Goal: Task Accomplishment & Management: Complete application form

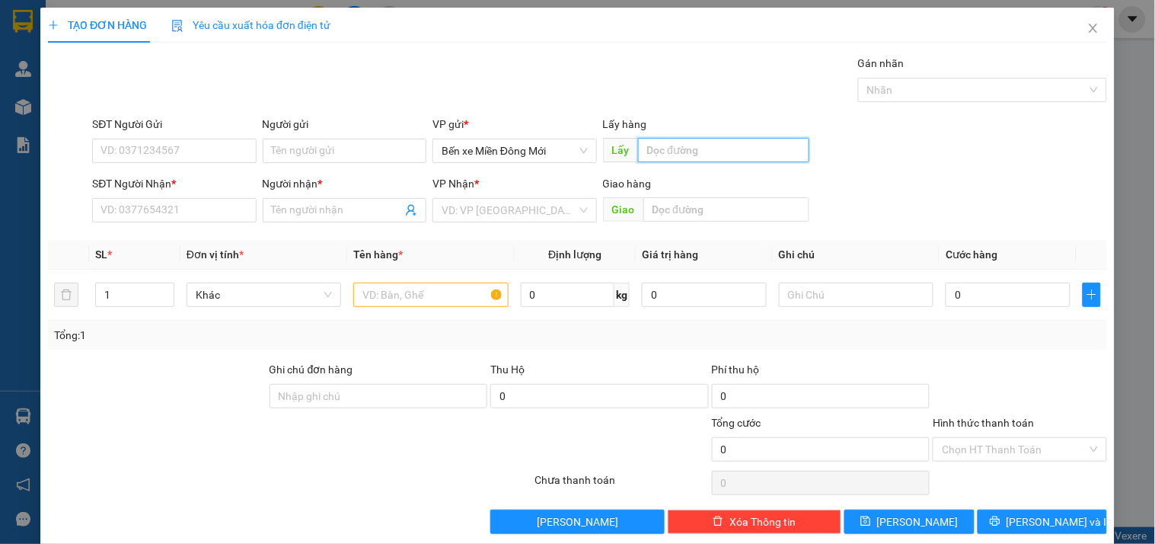
click at [719, 148] on input "text" at bounding box center [723, 150] width 171 height 24
click at [669, 140] on input "text" at bounding box center [723, 150] width 171 height 24
type input "D"
type input "ĐN"
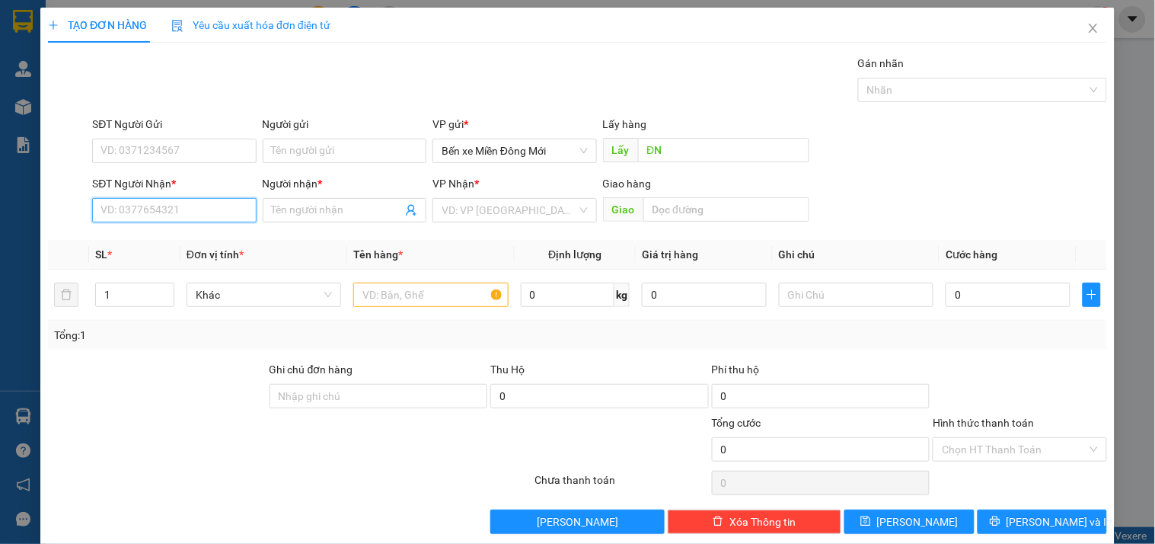
click at [171, 211] on input "SĐT Người Nhận *" at bounding box center [174, 210] width 164 height 24
click at [155, 211] on input "SĐT Người Nhận *" at bounding box center [174, 210] width 164 height 24
type input "0363006581"
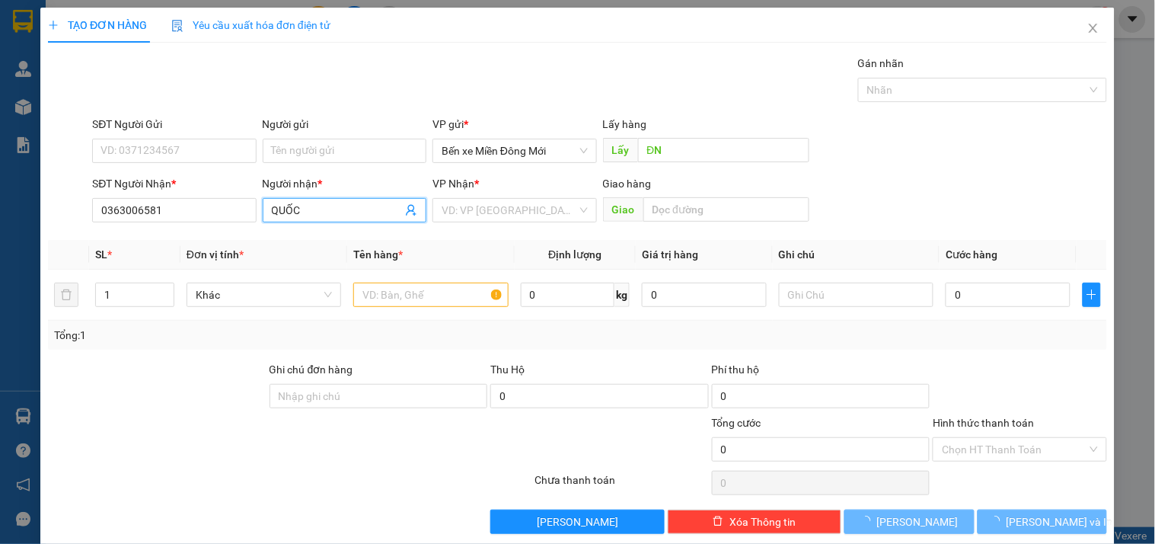
type input "QUỐC"
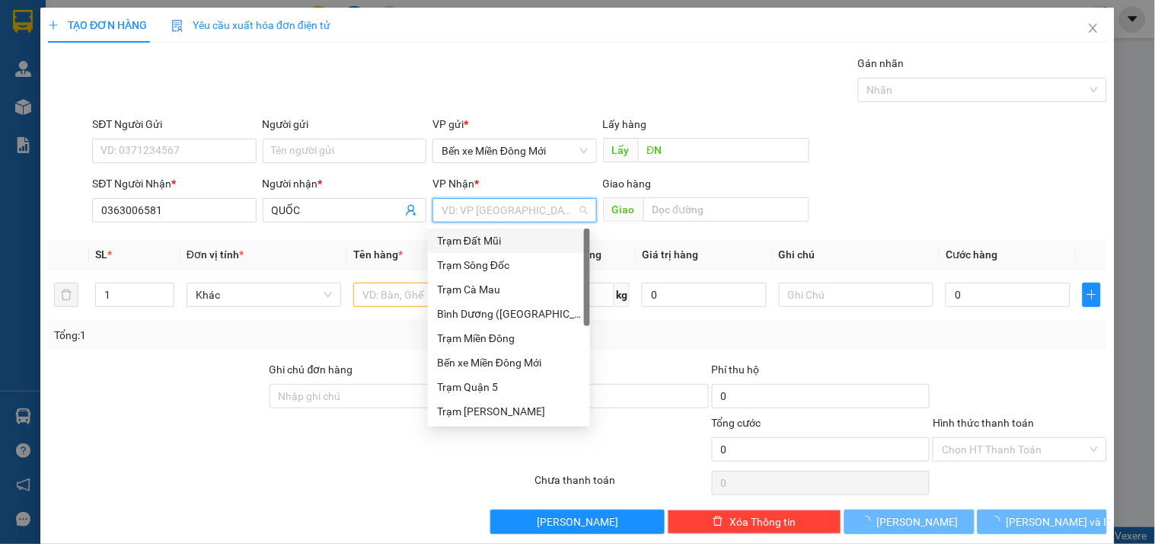
type input "D"
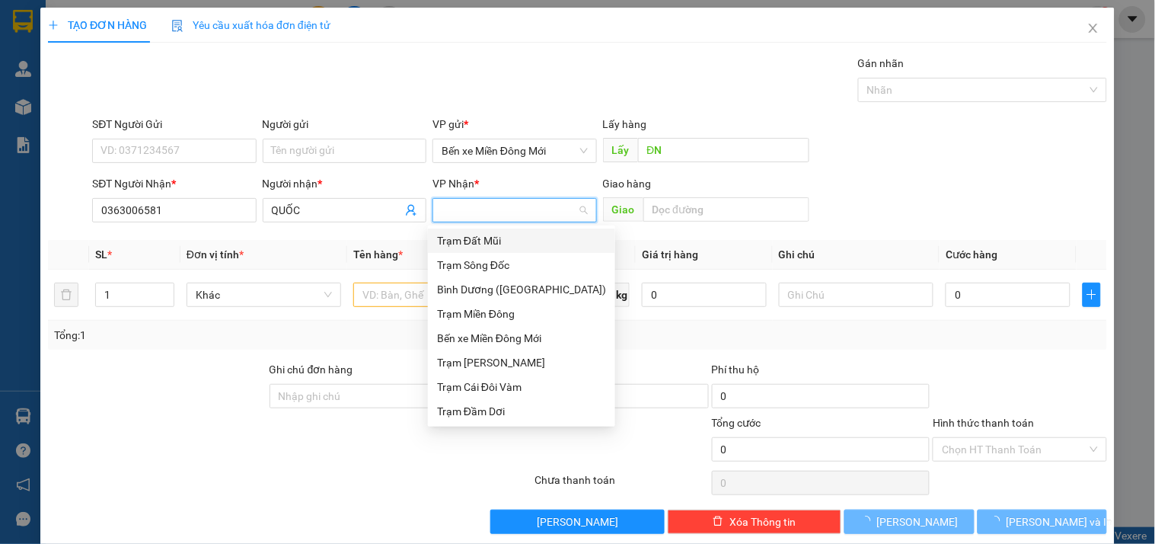
type input "Đ"
type input "DD"
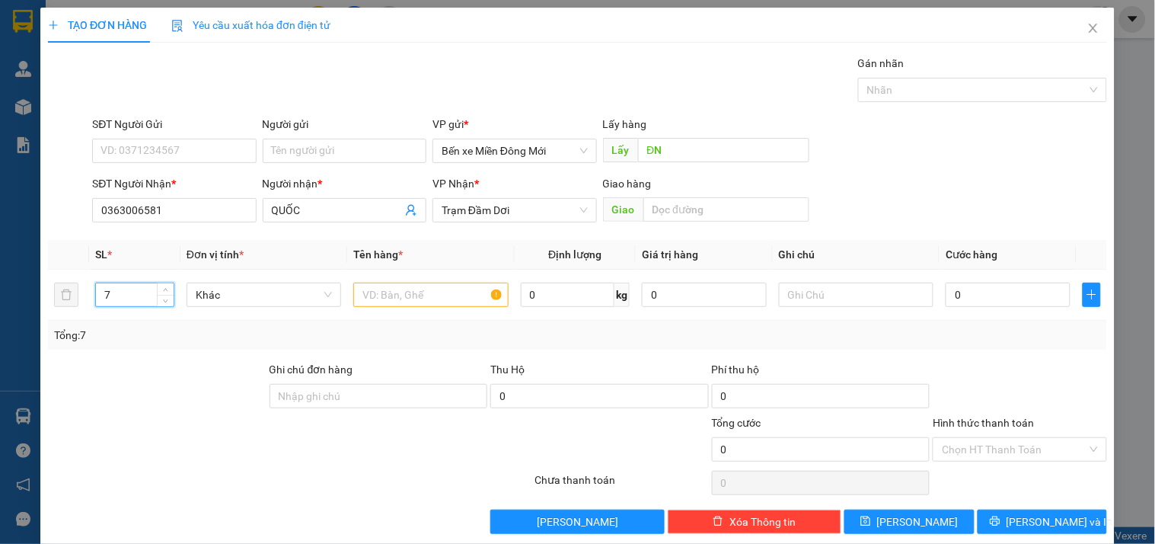
type input "7"
type input "6T 1BAO"
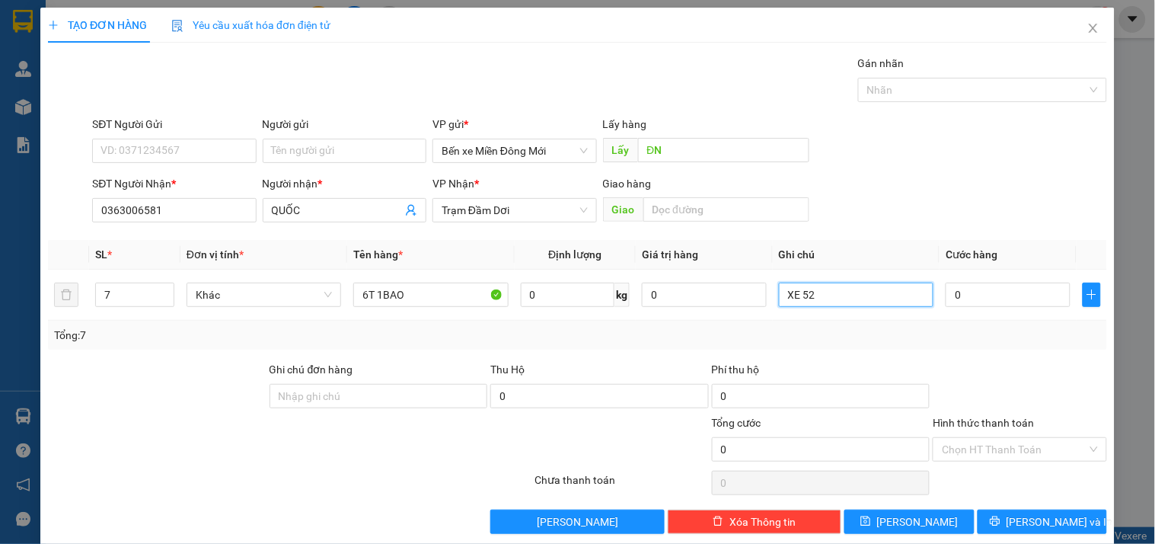
type input "XE 52"
type input "1"
type input "15"
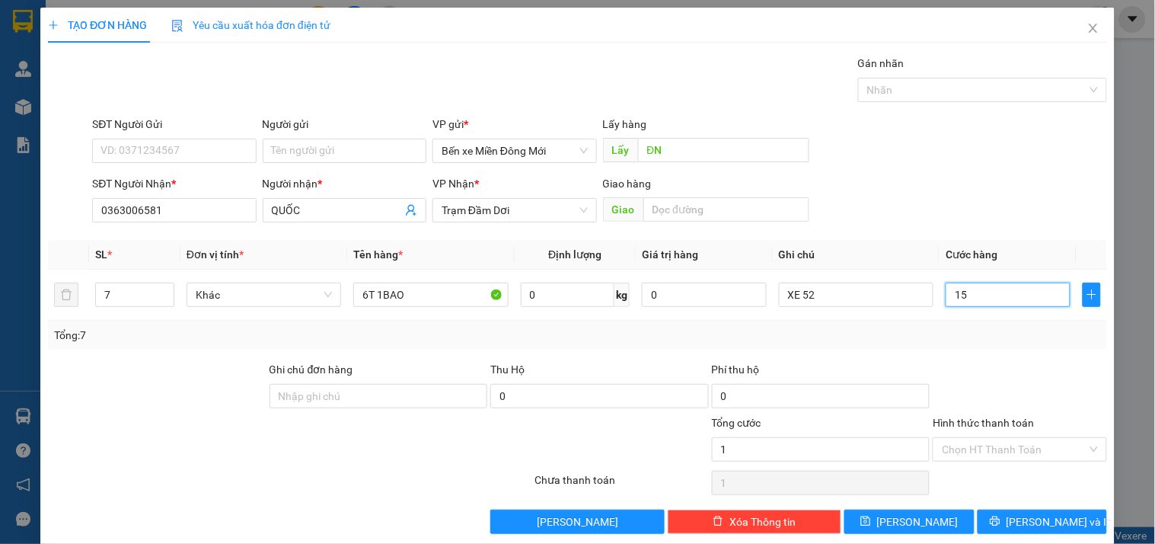
type input "15"
type input "150"
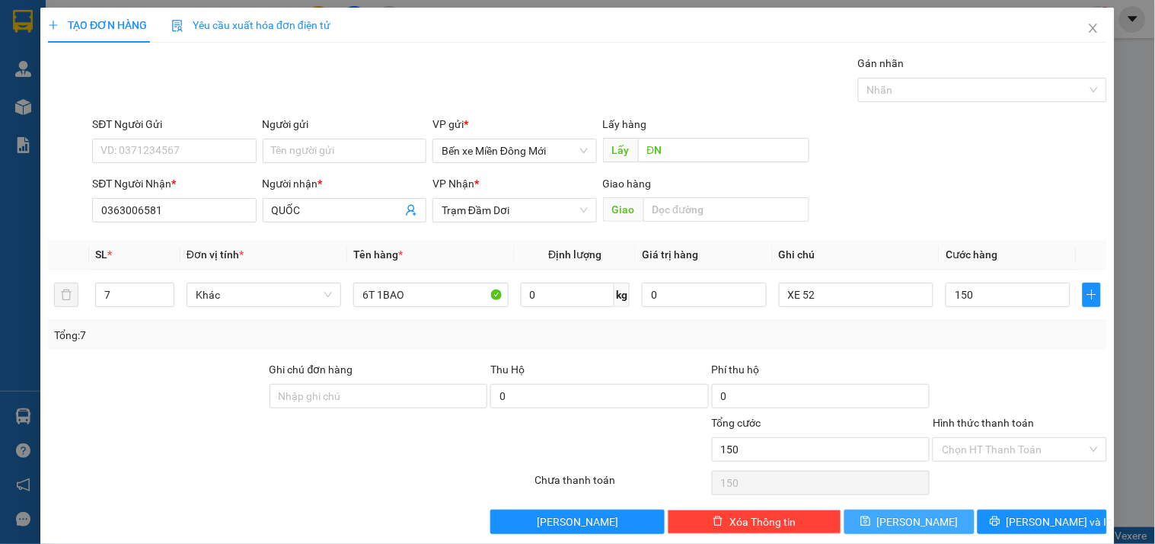
type input "150.000"
click at [909, 519] on span "[PERSON_NAME]" at bounding box center [917, 521] width 81 height 17
type input "1"
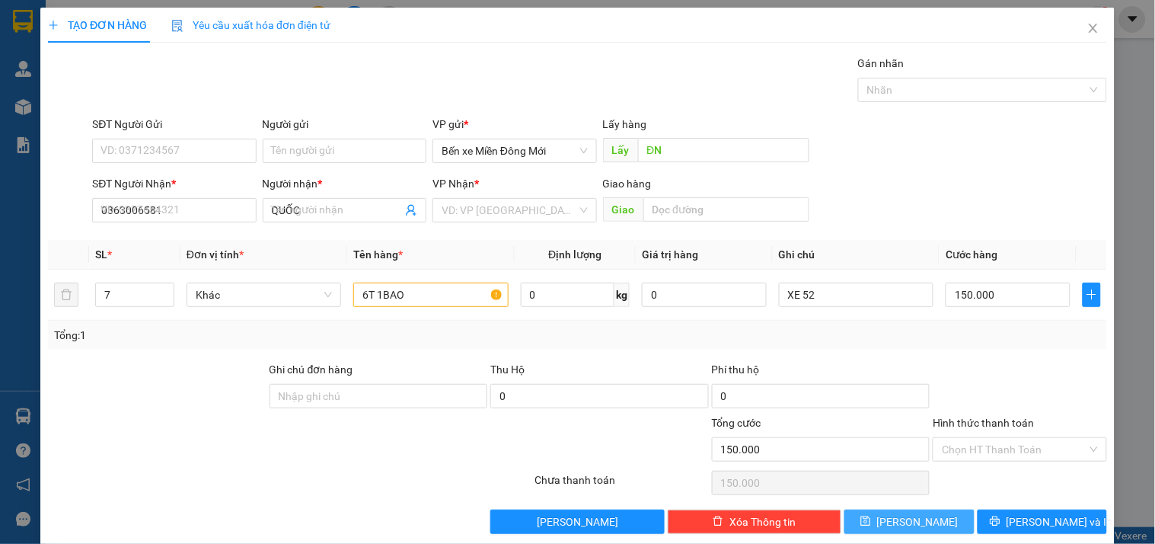
type input "0"
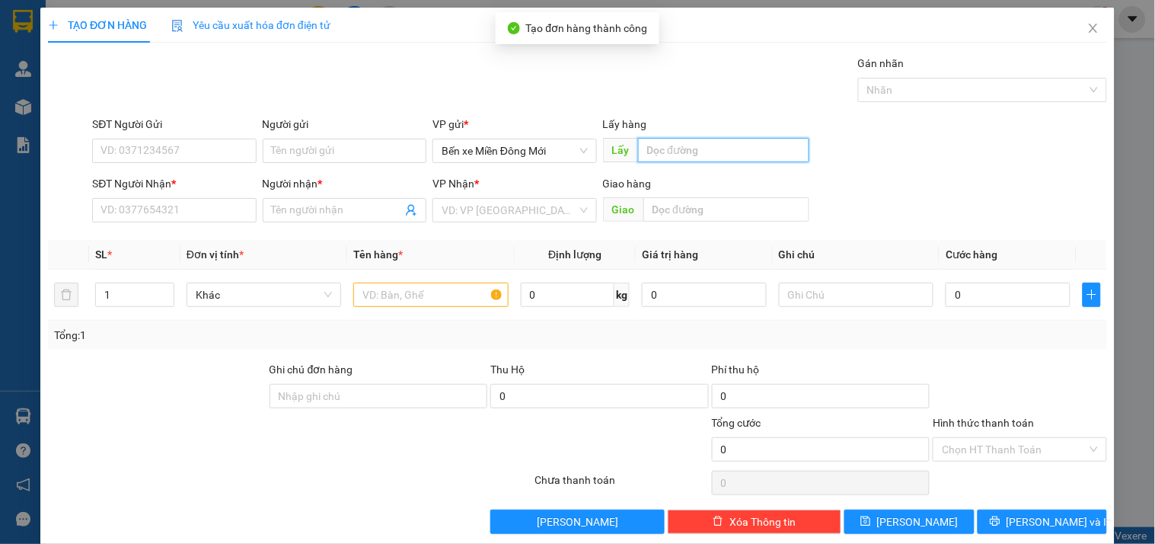
click at [710, 155] on input "text" at bounding box center [723, 150] width 171 height 24
type input "D"
type input "Đ"
click at [666, 154] on input "DDN" at bounding box center [723, 150] width 171 height 24
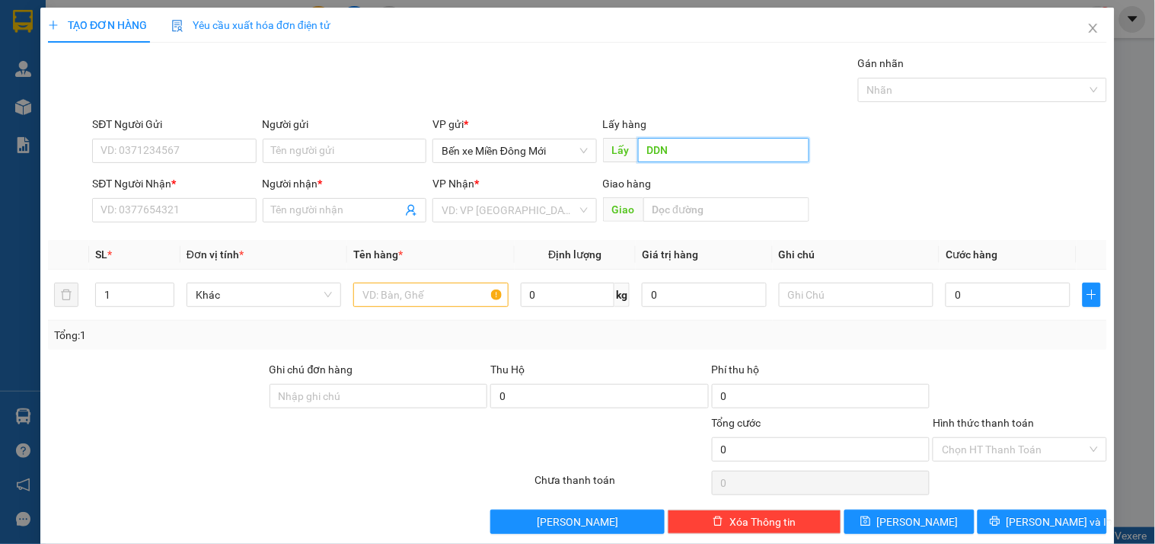
type input "D"
type input "ĐN"
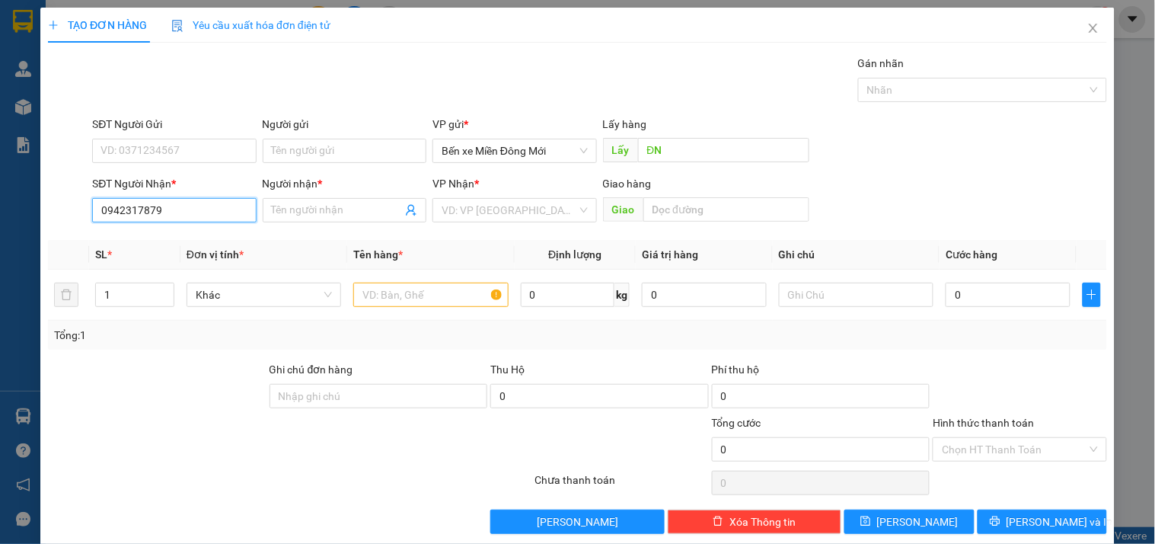
type input "0942317879"
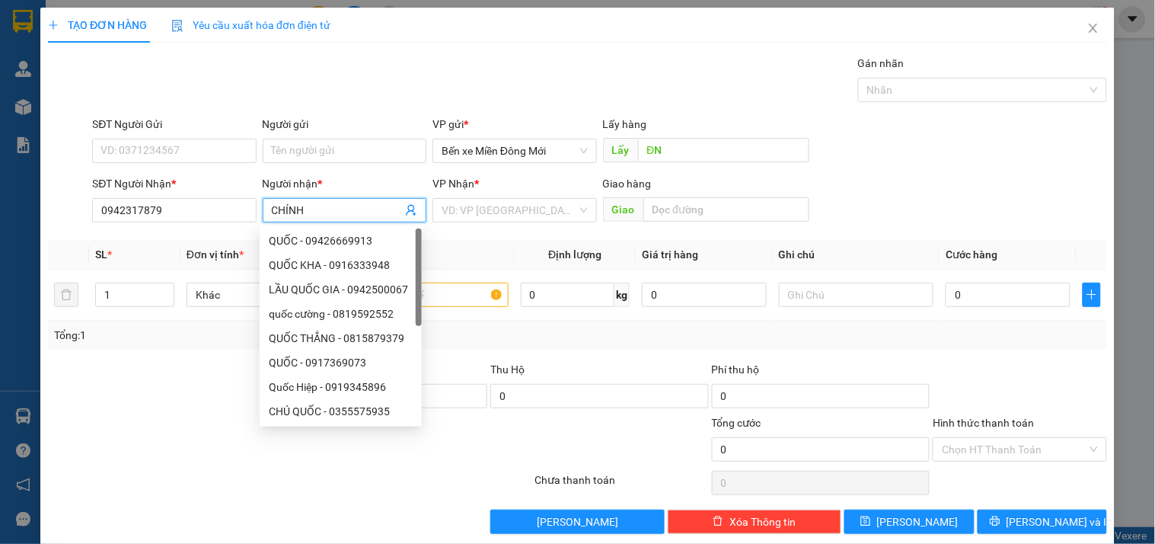
type input "CHÍNH"
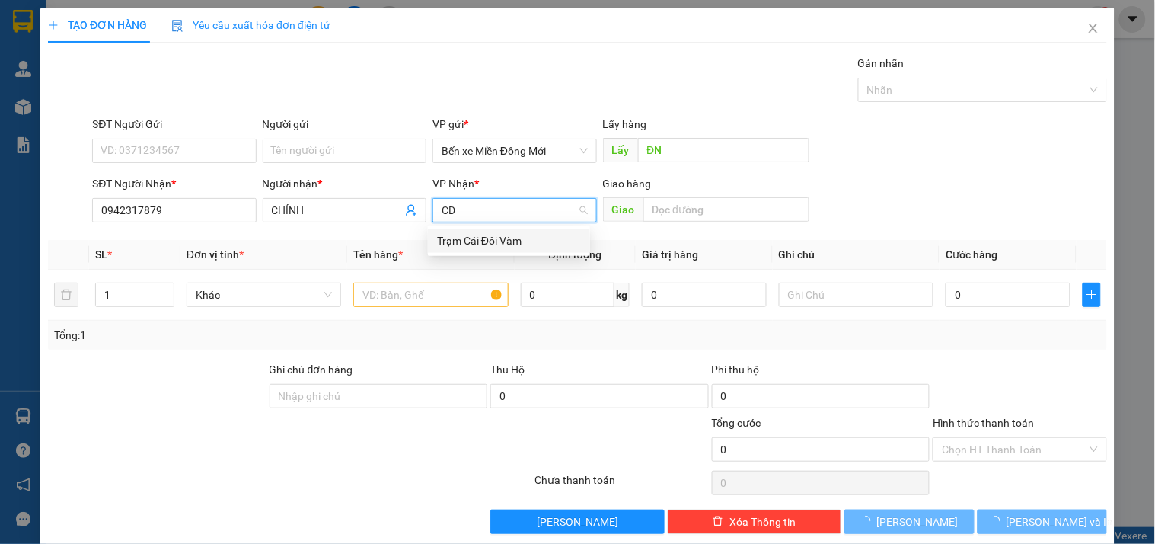
type input "CDV"
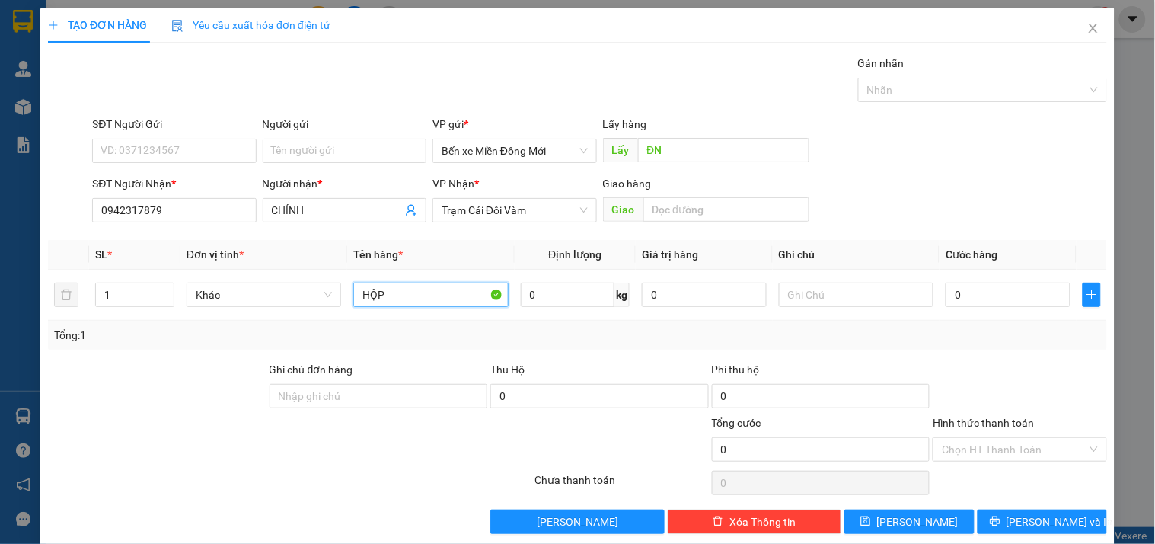
type input "HỘP"
type input "XE 52"
type input "8"
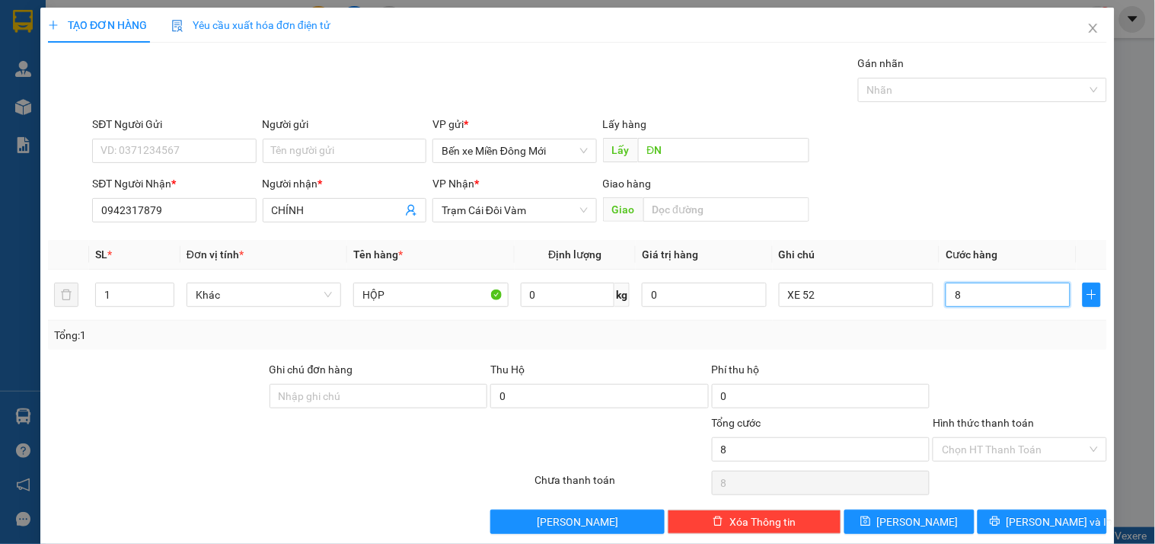
type input "80"
type input "80.000"
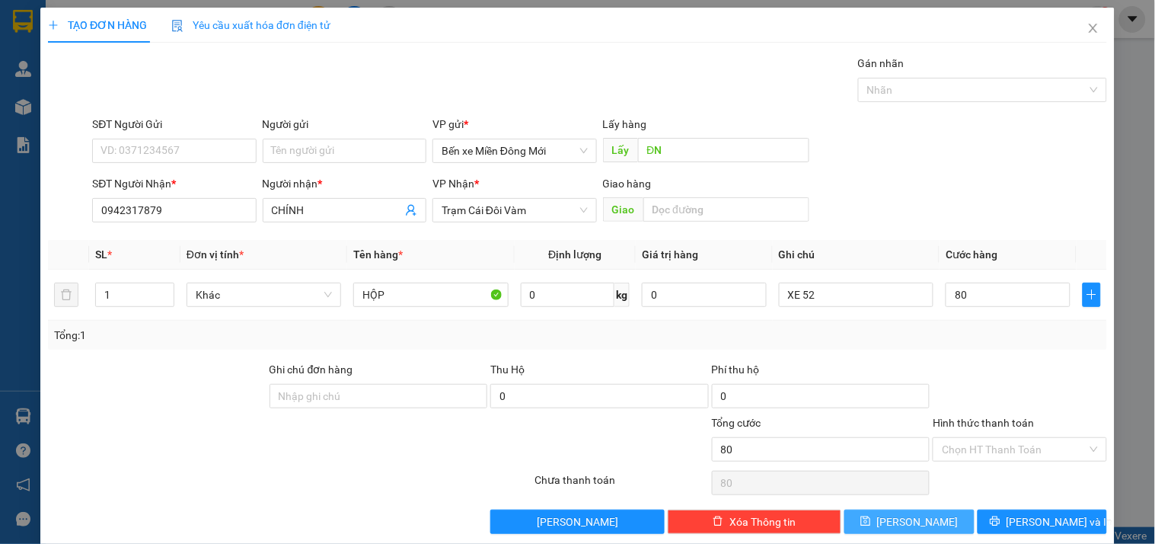
type input "80.000"
click at [871, 516] on icon "save" at bounding box center [866, 521] width 11 height 11
type input "0"
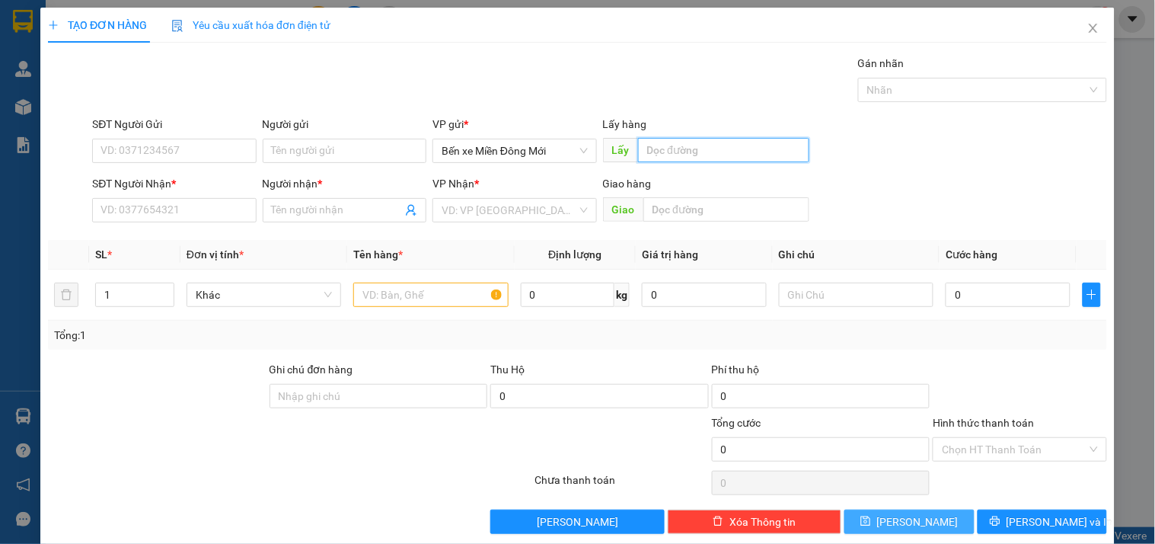
click at [683, 160] on input "text" at bounding box center [723, 150] width 171 height 24
type input "D"
type input "ĐN"
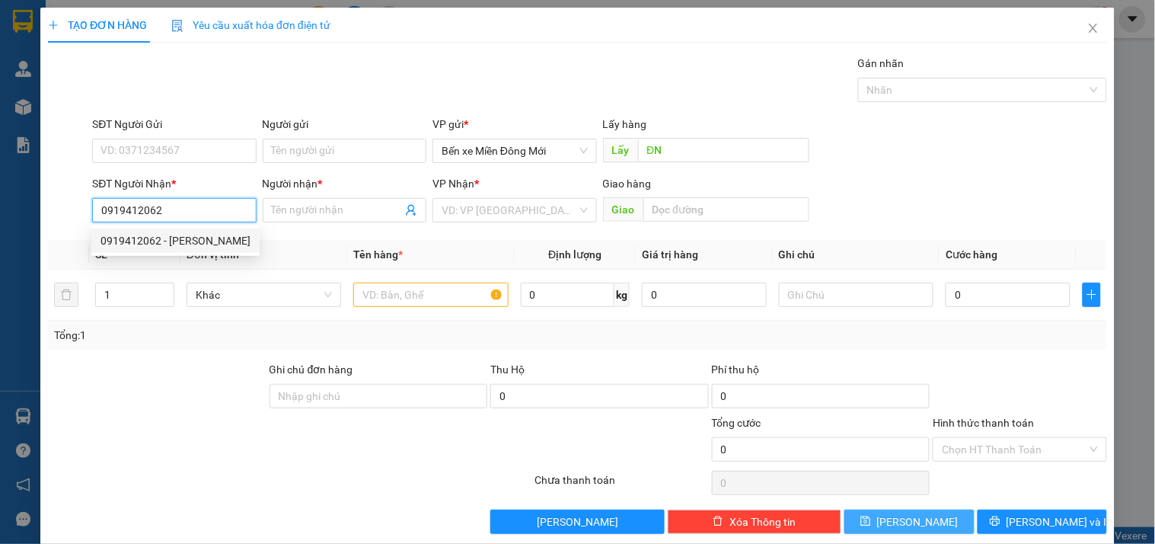
type input "0919412062"
type input "GIANG MẬP"
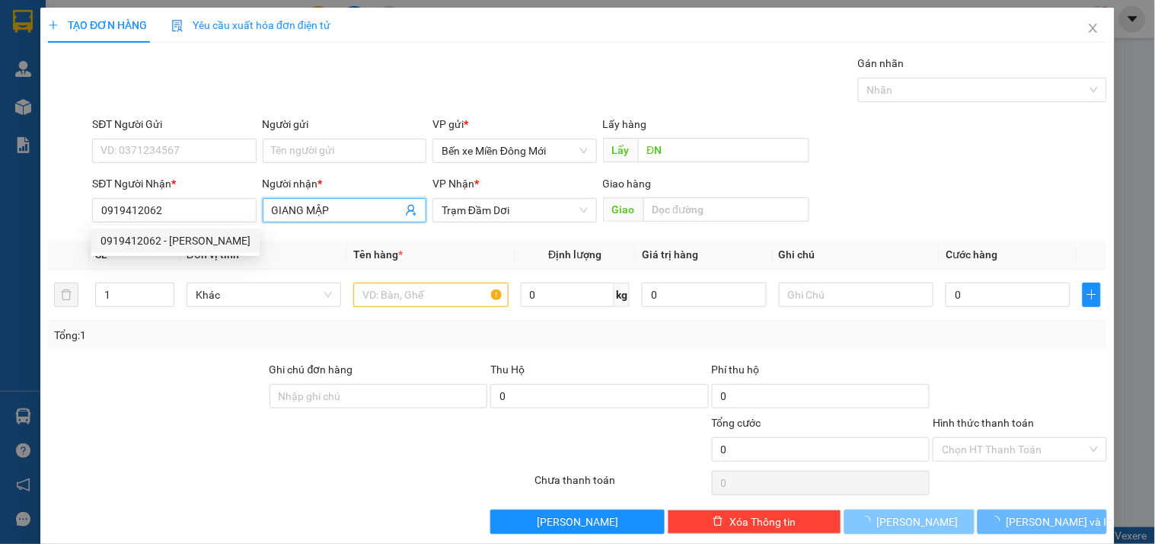
type input "70.000"
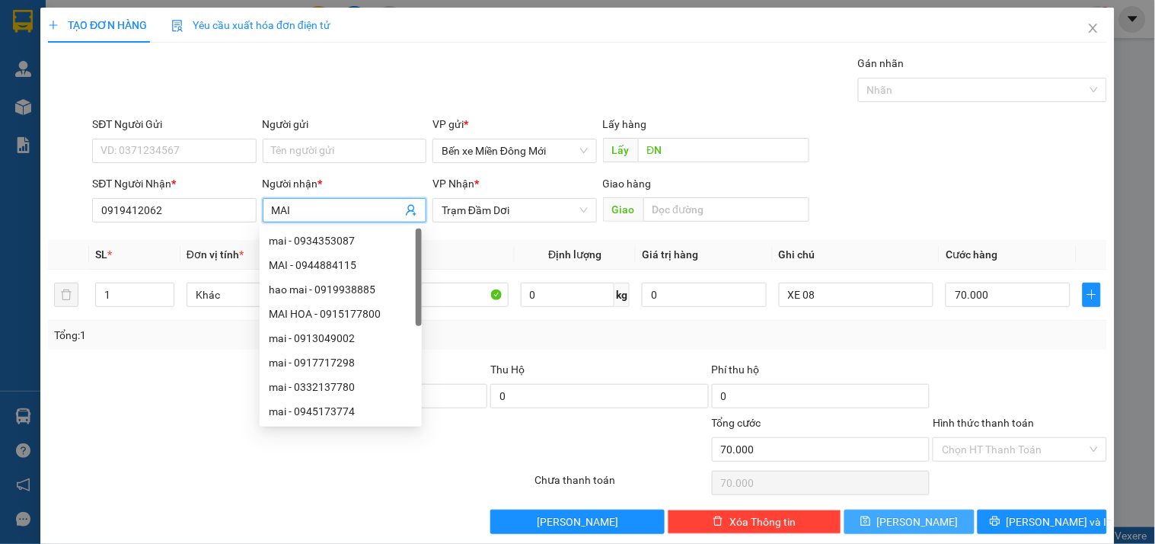
type input "MAI"
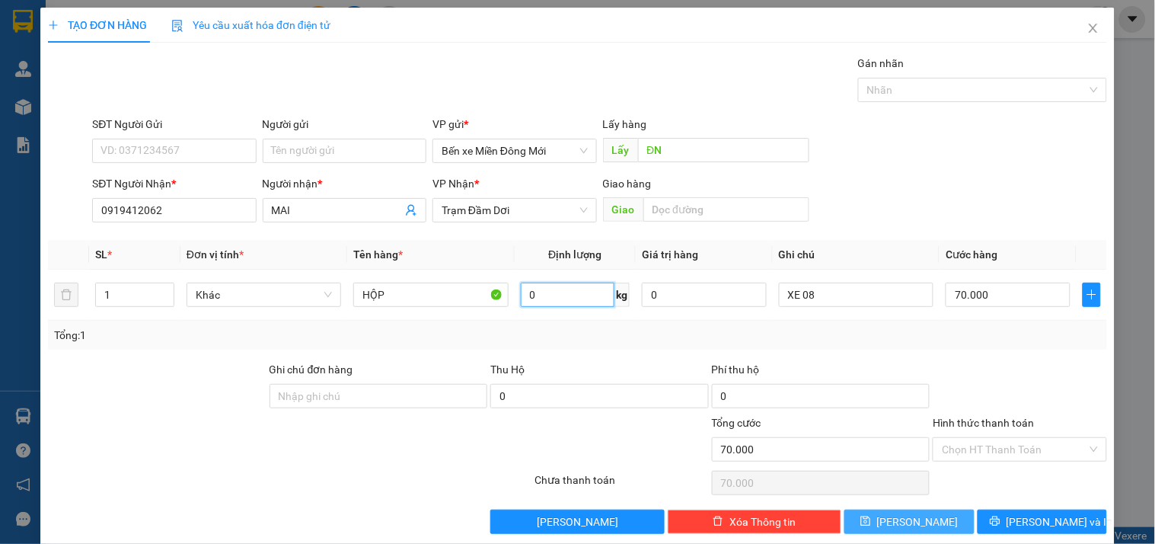
scroll to position [19, 0]
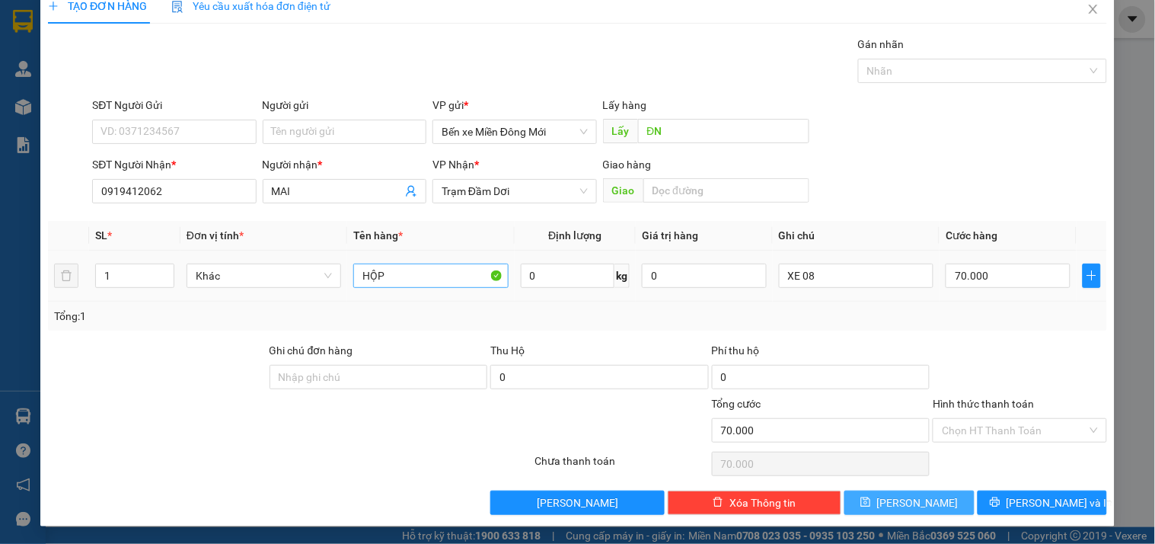
click at [414, 265] on div "HỘP" at bounding box center [430, 275] width 155 height 30
click at [414, 274] on input "HỘP" at bounding box center [430, 275] width 155 height 24
type input "TH"
click at [819, 271] on input "XE 08" at bounding box center [856, 275] width 155 height 24
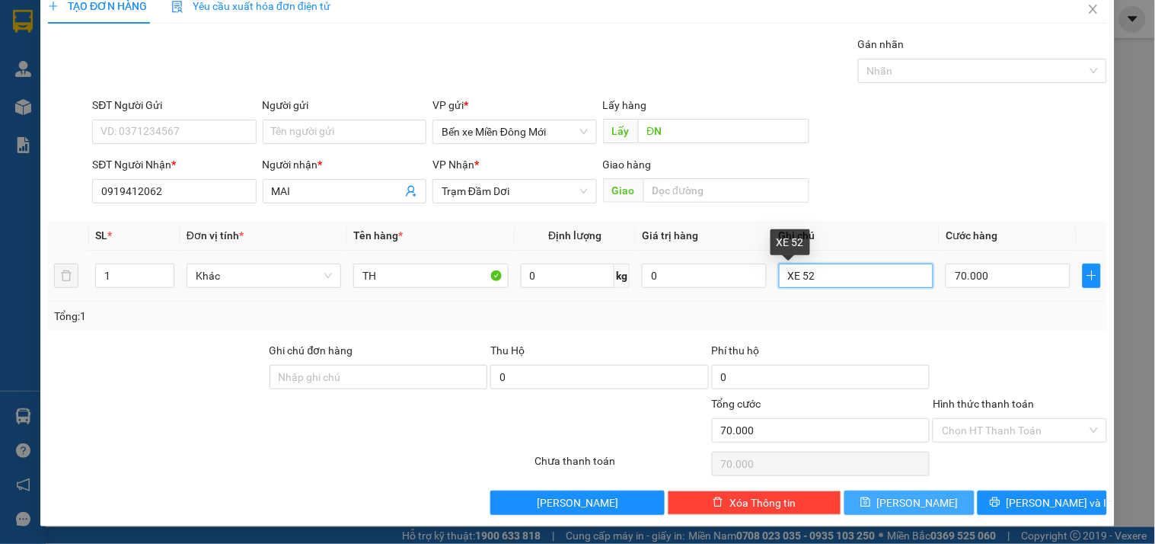
type input "XE 52"
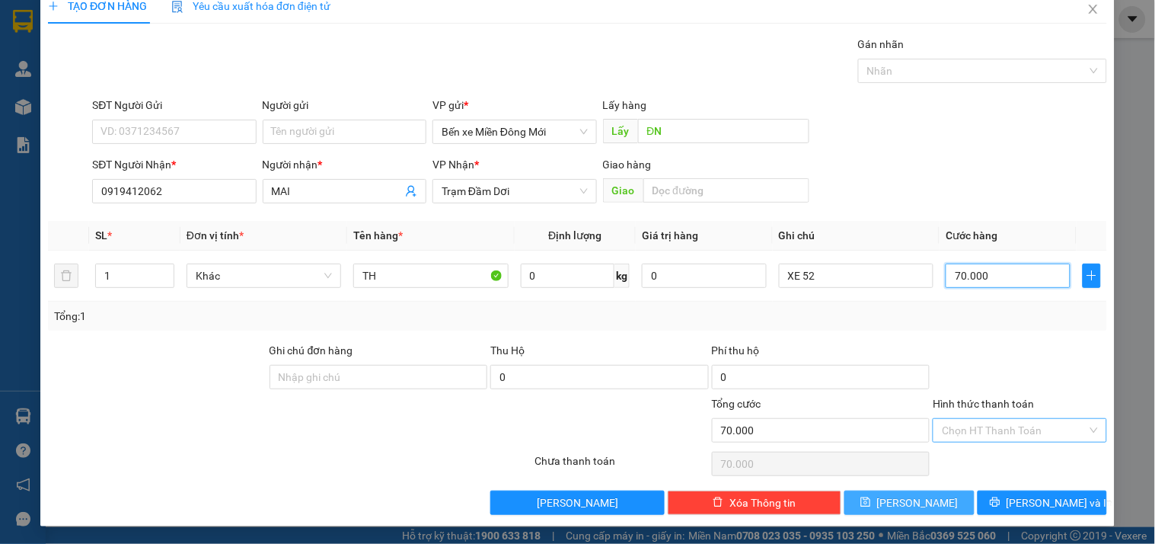
click at [970, 442] on div "Chọn HT Thanh Toán" at bounding box center [1020, 430] width 174 height 24
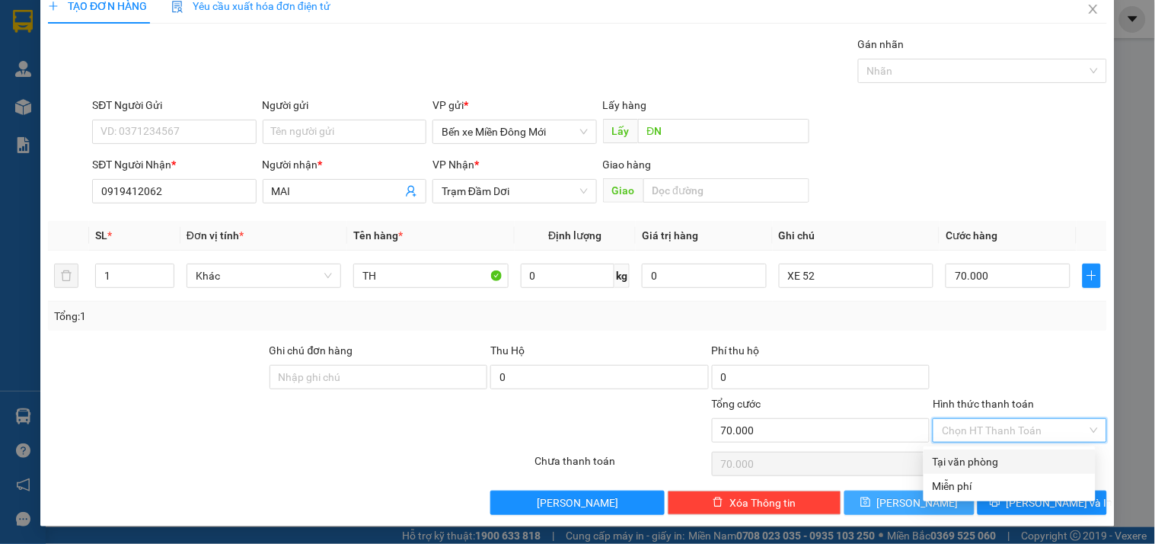
click at [957, 460] on div "Tại văn phòng" at bounding box center [1010, 461] width 154 height 17
type input "0"
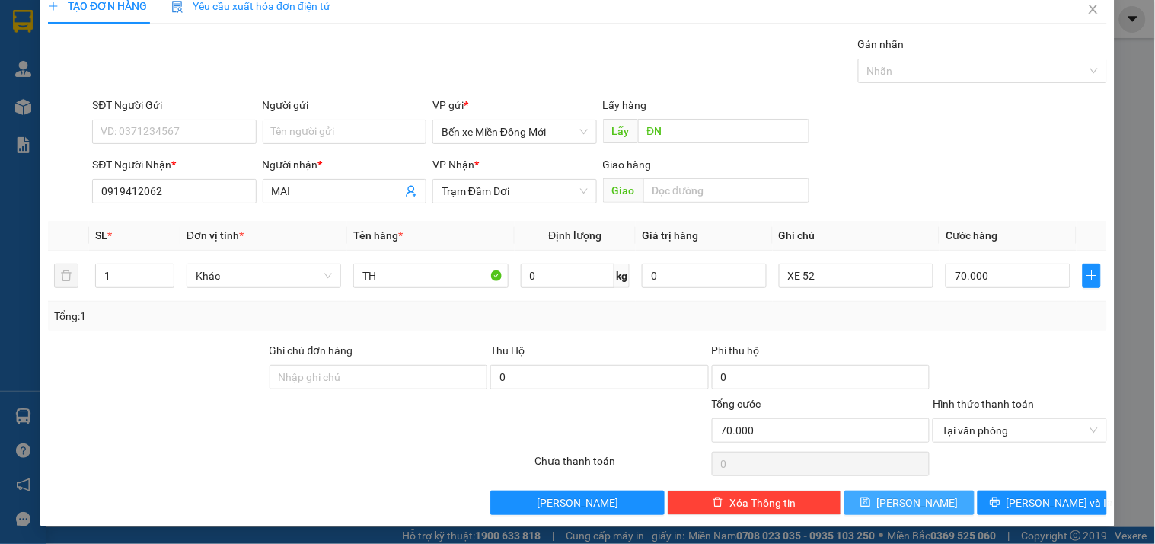
click at [915, 497] on span "[PERSON_NAME]" at bounding box center [917, 502] width 81 height 17
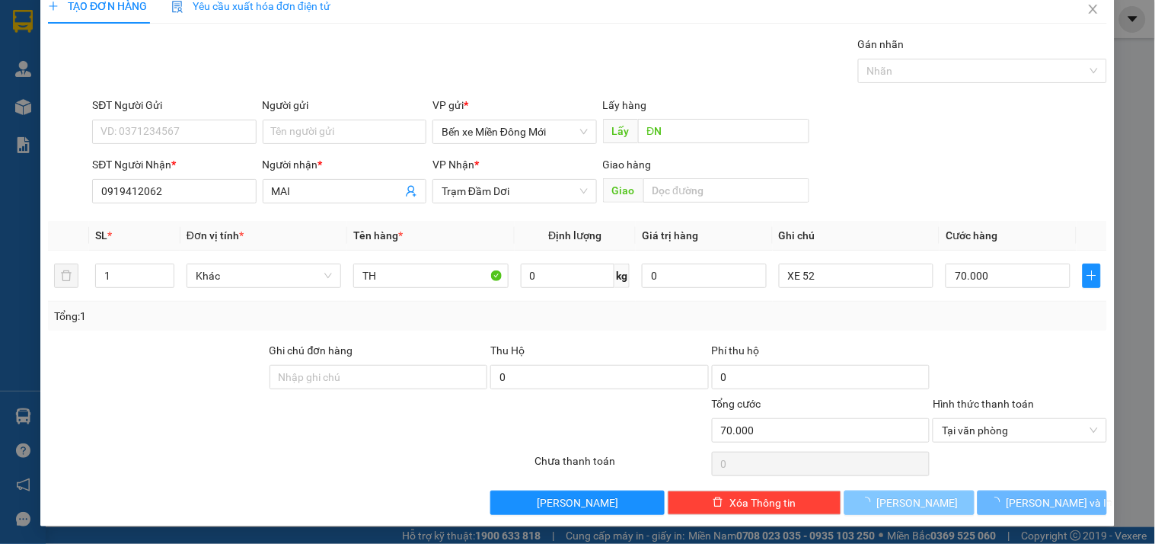
type input "0"
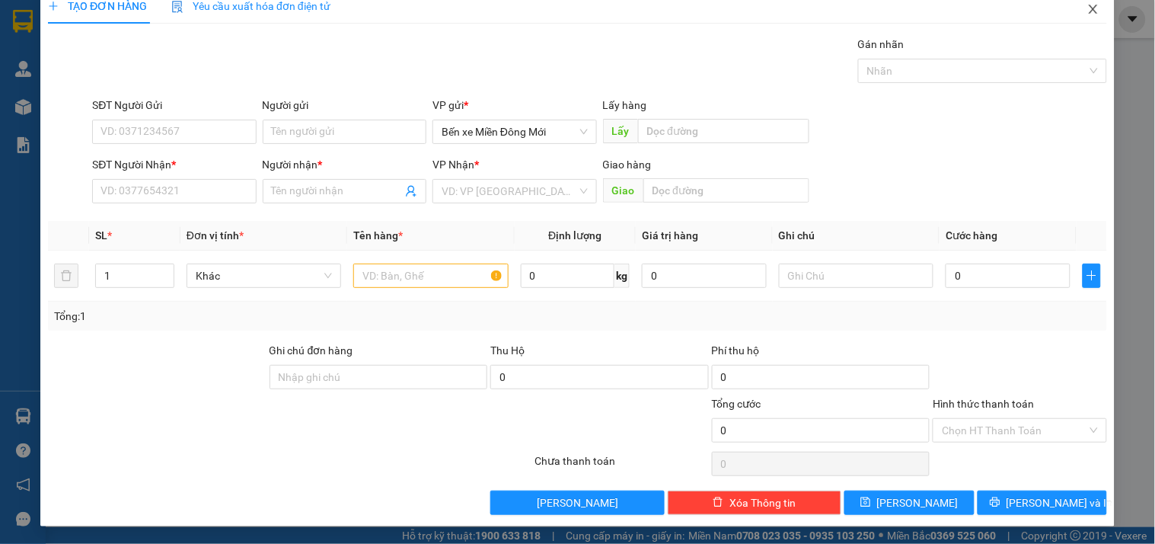
click at [1087, 11] on icon "close" at bounding box center [1093, 9] width 12 height 12
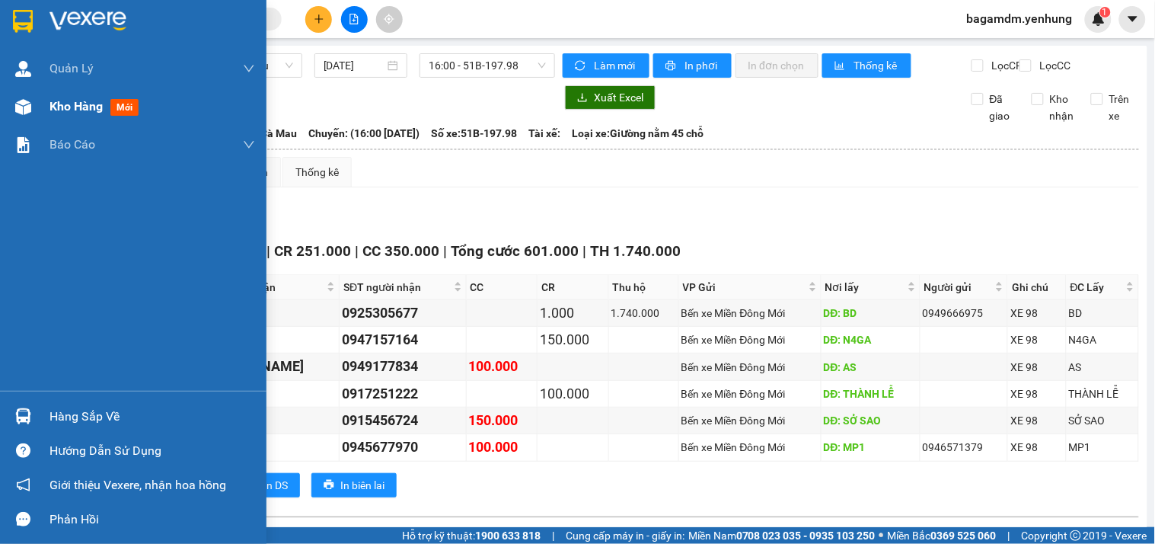
click at [69, 100] on span "Kho hàng" at bounding box center [75, 106] width 53 height 14
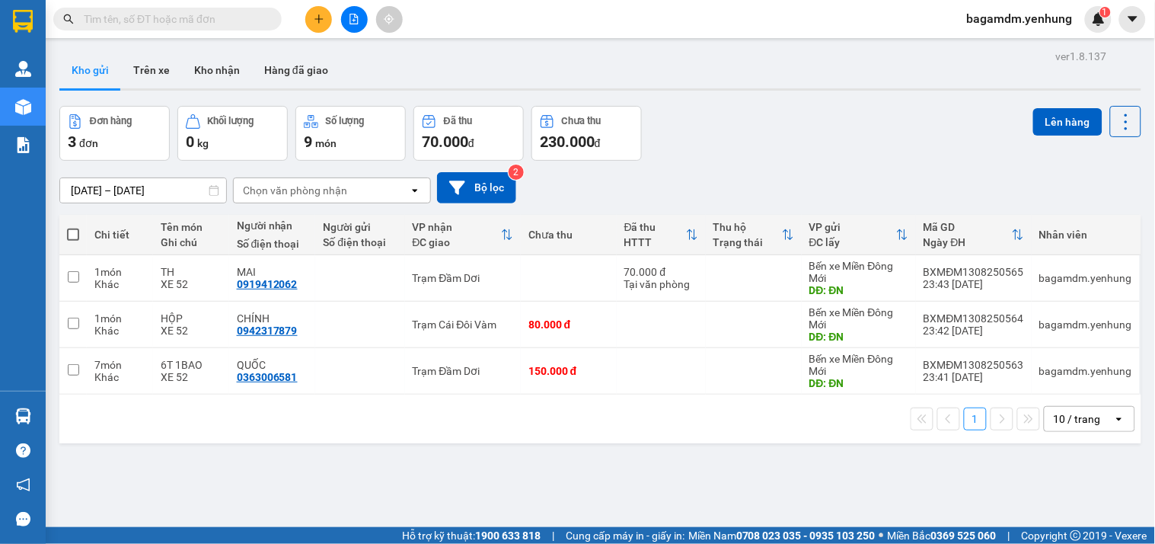
click at [74, 231] on span at bounding box center [73, 234] width 12 height 12
click at [73, 227] on input "checkbox" at bounding box center [73, 227] width 0 height 0
checkbox input "true"
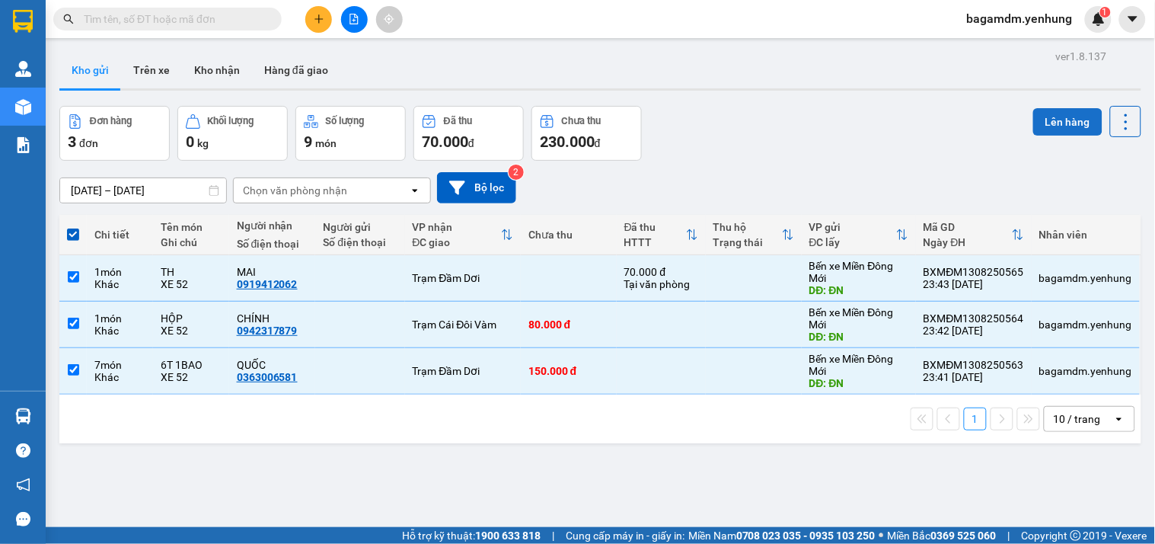
click at [1052, 110] on button "Lên hàng" at bounding box center [1067, 121] width 69 height 27
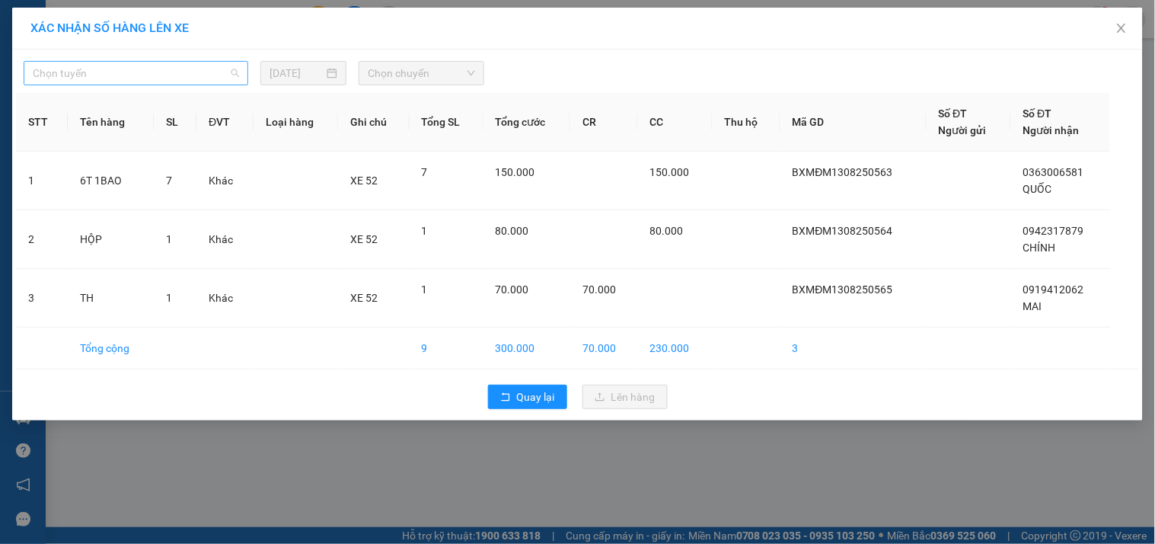
click at [84, 71] on span "Chọn tuyến" at bounding box center [136, 73] width 206 height 23
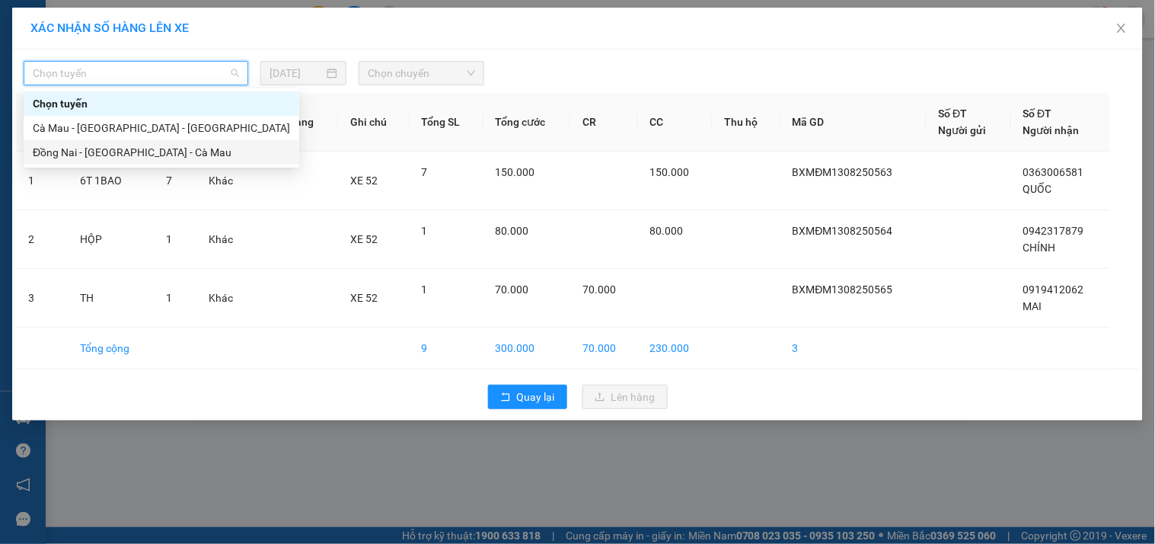
click at [56, 147] on div "Đồng Nai - [GEOGRAPHIC_DATA] - Cà Mau" at bounding box center [161, 152] width 257 height 17
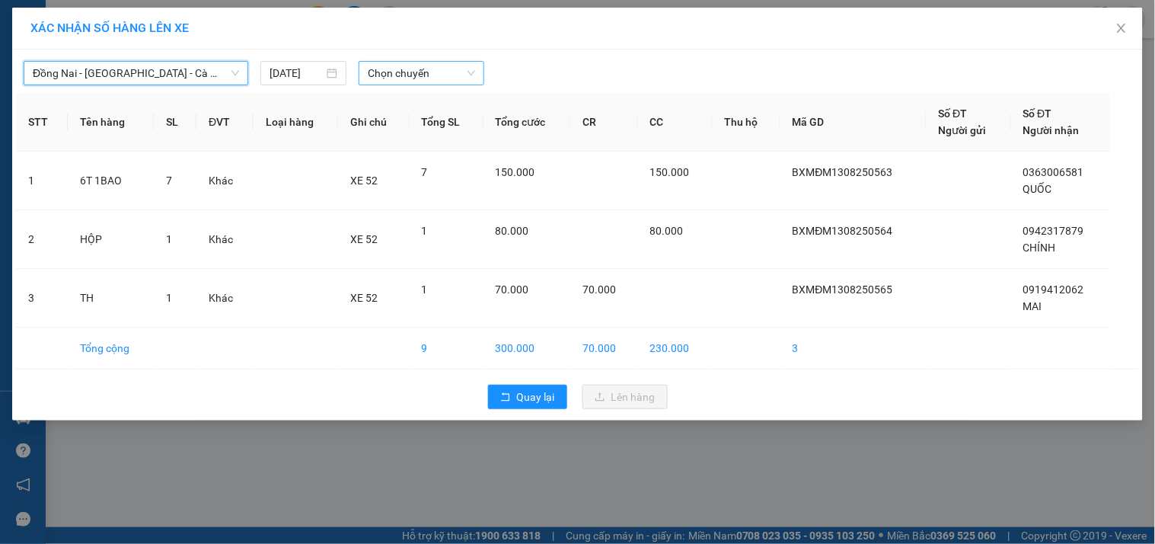
click at [393, 73] on span "Chọn chuyến" at bounding box center [421, 73] width 107 height 23
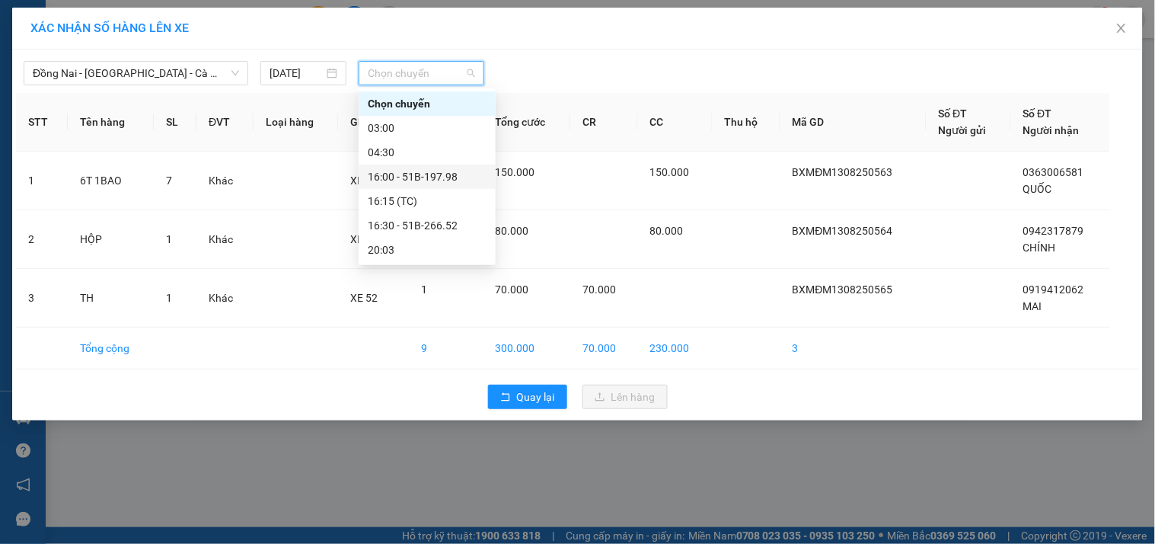
click at [401, 171] on div "16:00 - 51B-197.98" at bounding box center [427, 176] width 119 height 17
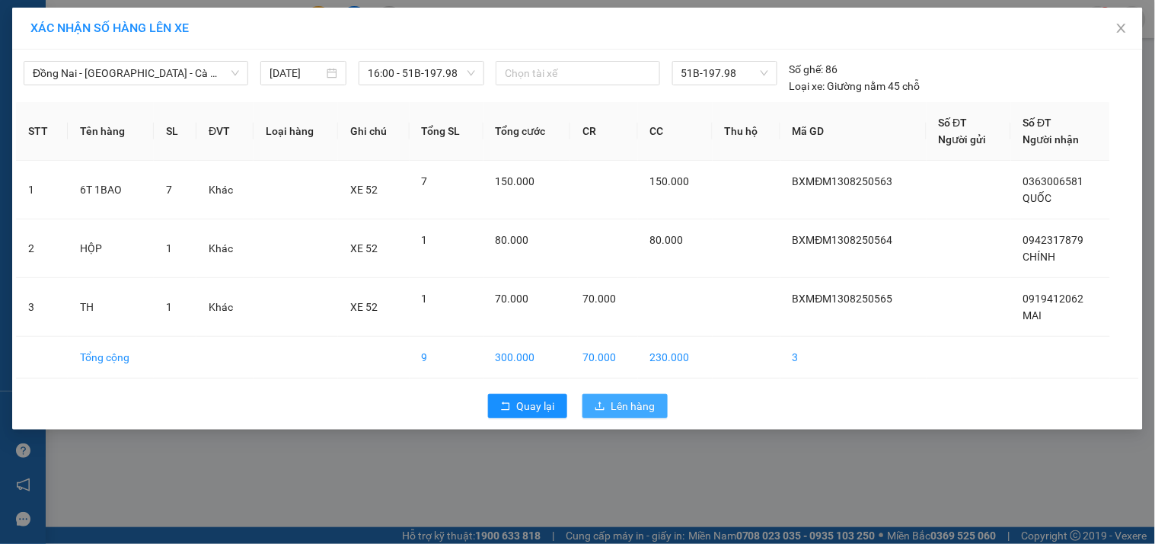
click at [622, 400] on span "Lên hàng" at bounding box center [633, 406] width 44 height 17
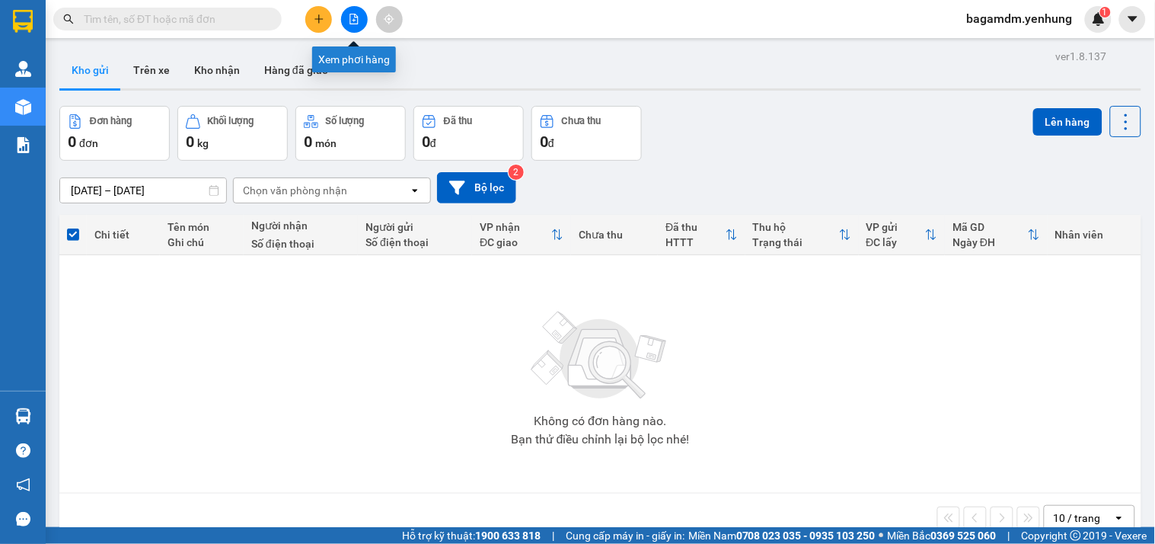
click at [355, 23] on icon "file-add" at bounding box center [354, 19] width 11 height 11
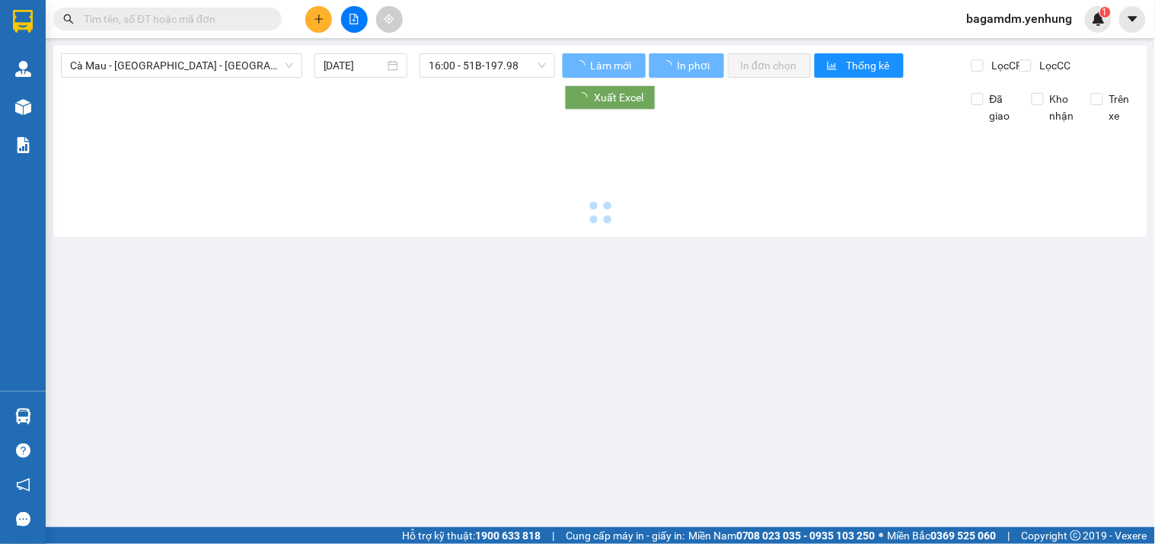
click at [155, 78] on div "Cà Mau - [GEOGRAPHIC_DATA] - [GEOGRAPHIC_DATA] [DATE] 16:00 - 51B-197.98" at bounding box center [308, 65] width 494 height 24
click at [161, 67] on span "Cà Mau - [GEOGRAPHIC_DATA] - [GEOGRAPHIC_DATA]" at bounding box center [181, 65] width 223 height 23
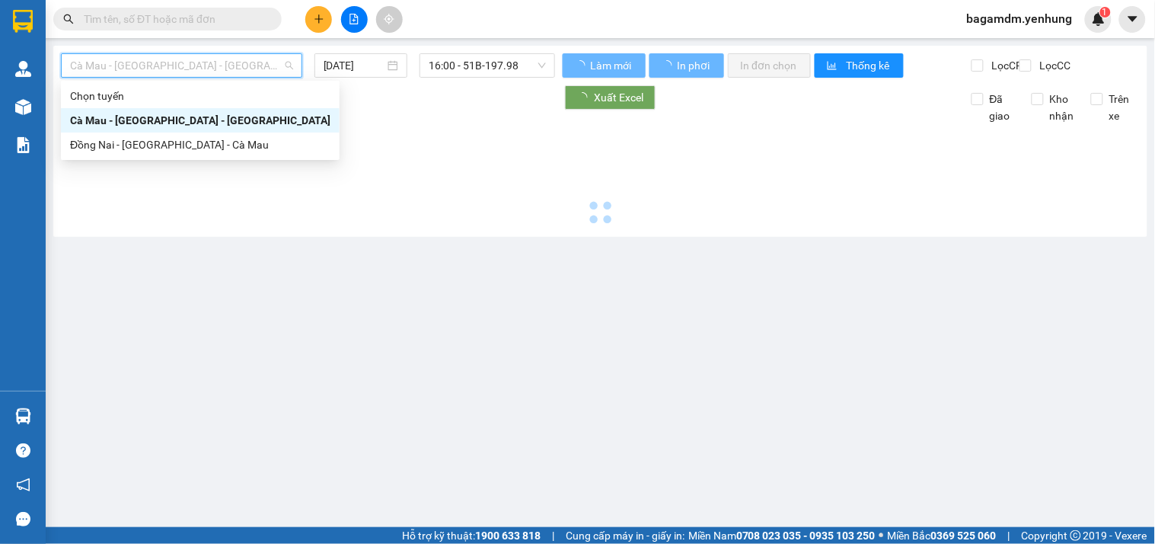
click at [111, 145] on div "Đồng Nai - [GEOGRAPHIC_DATA] - Cà Mau" at bounding box center [200, 144] width 260 height 17
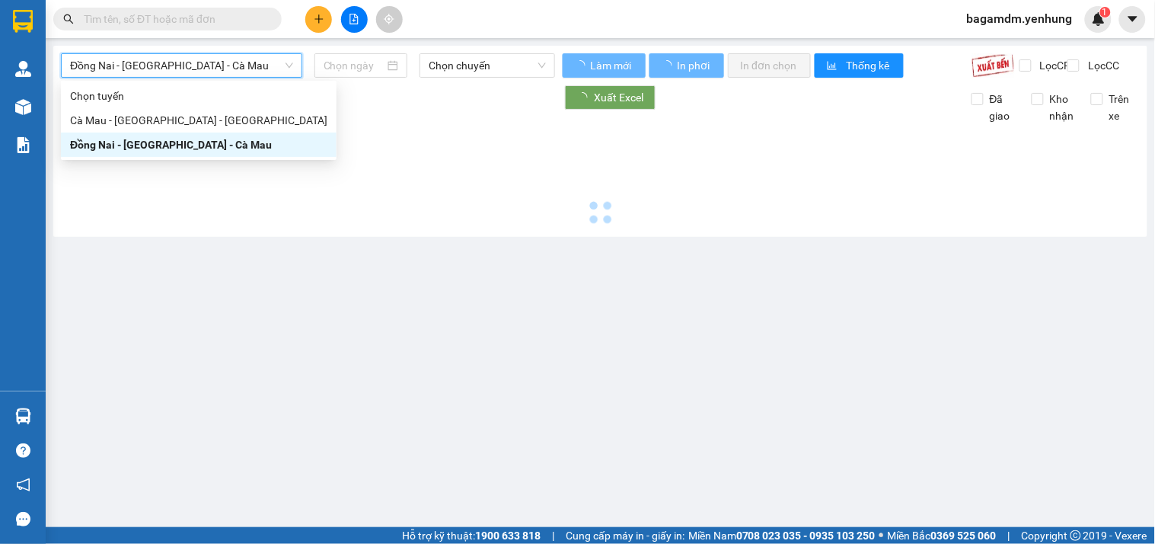
type input "[DATE]"
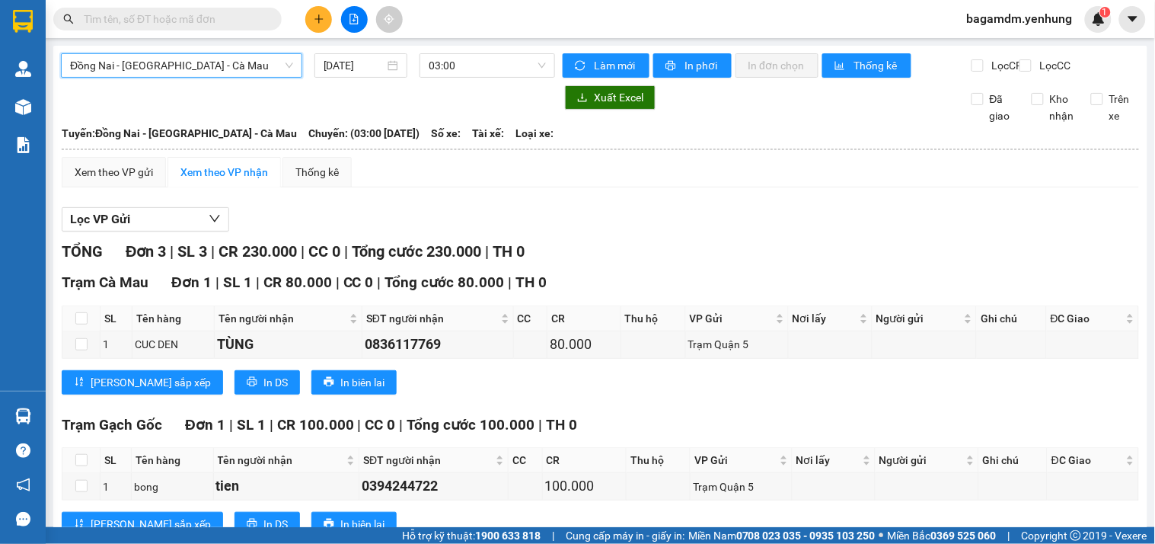
click at [448, 78] on div "Đồng Nai - [GEOGRAPHIC_DATA] - Cà Mau Đồng Nai - [GEOGRAPHIC_DATA] - [GEOGRAPHI…" at bounding box center [308, 65] width 494 height 24
click at [450, 78] on div "Đồng Nai - [GEOGRAPHIC_DATA] - Cà Mau [DATE] 03:00" at bounding box center [308, 65] width 494 height 24
click at [461, 69] on span "03:00" at bounding box center [487, 65] width 117 height 23
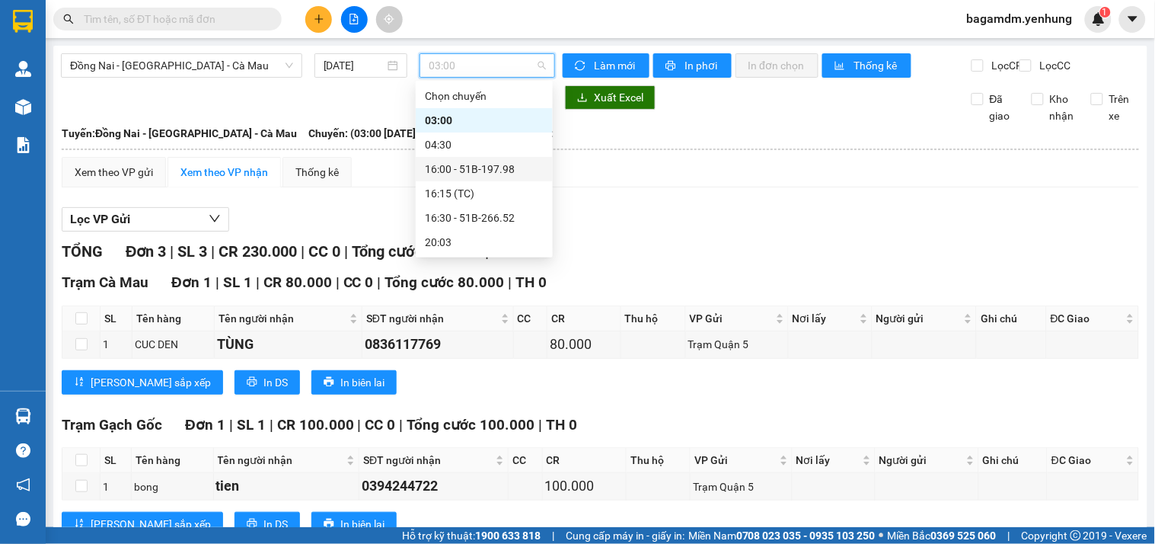
click at [455, 171] on div "16:00 - 51B-197.98" at bounding box center [484, 169] width 119 height 17
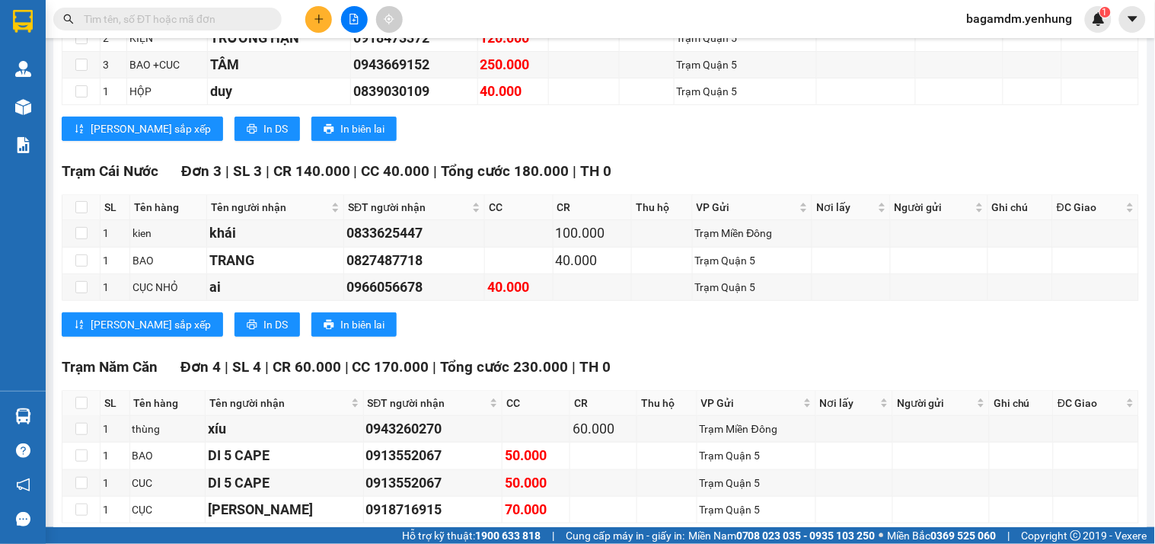
scroll to position [1777, 0]
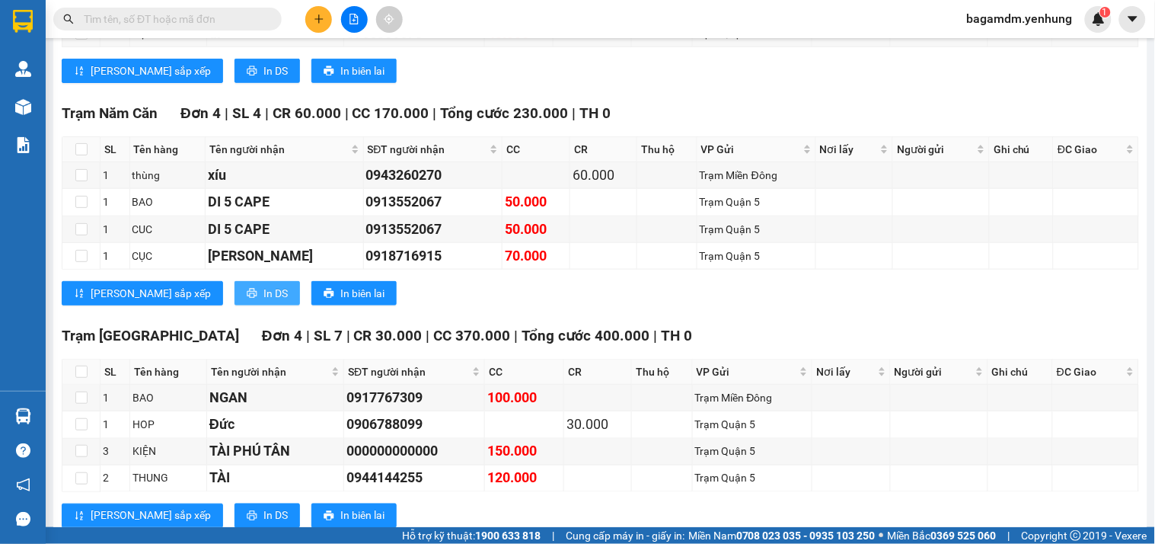
click at [263, 302] on span "In DS" at bounding box center [275, 293] width 24 height 17
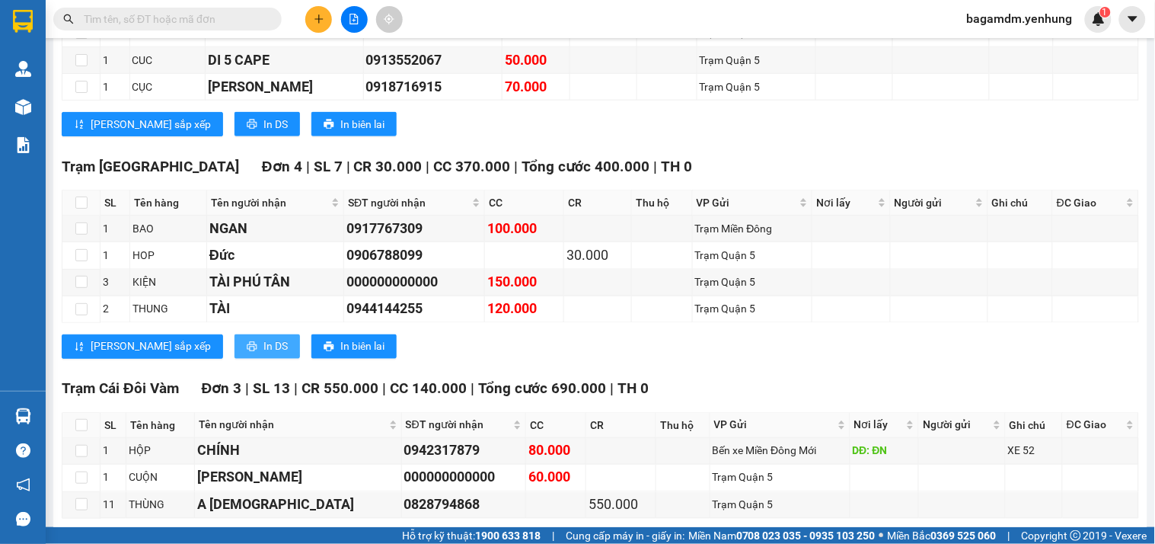
click at [263, 354] on span "In DS" at bounding box center [275, 346] width 24 height 17
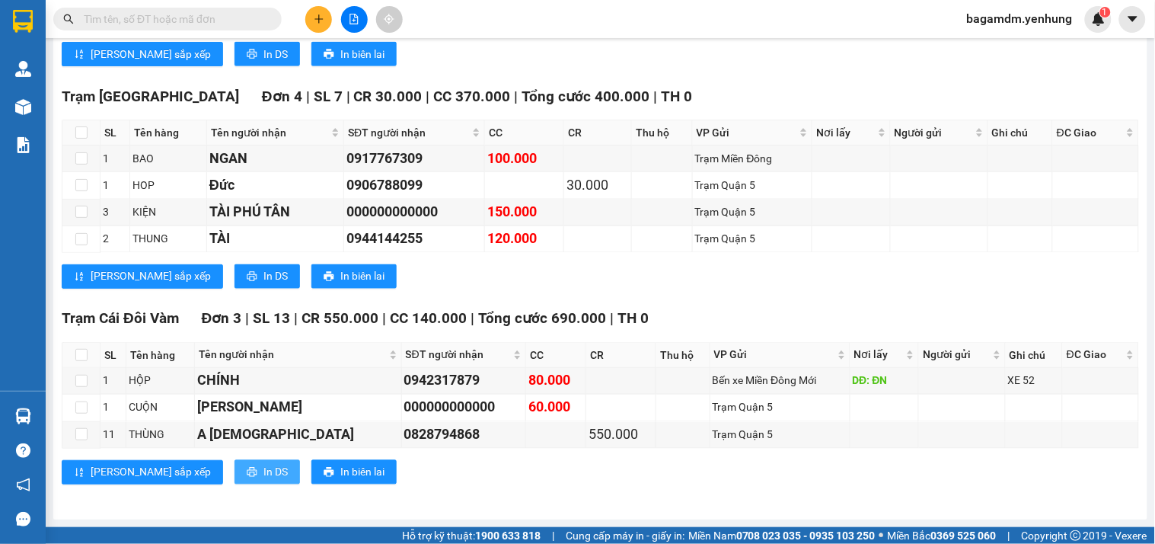
click at [263, 472] on span "In DS" at bounding box center [275, 472] width 24 height 17
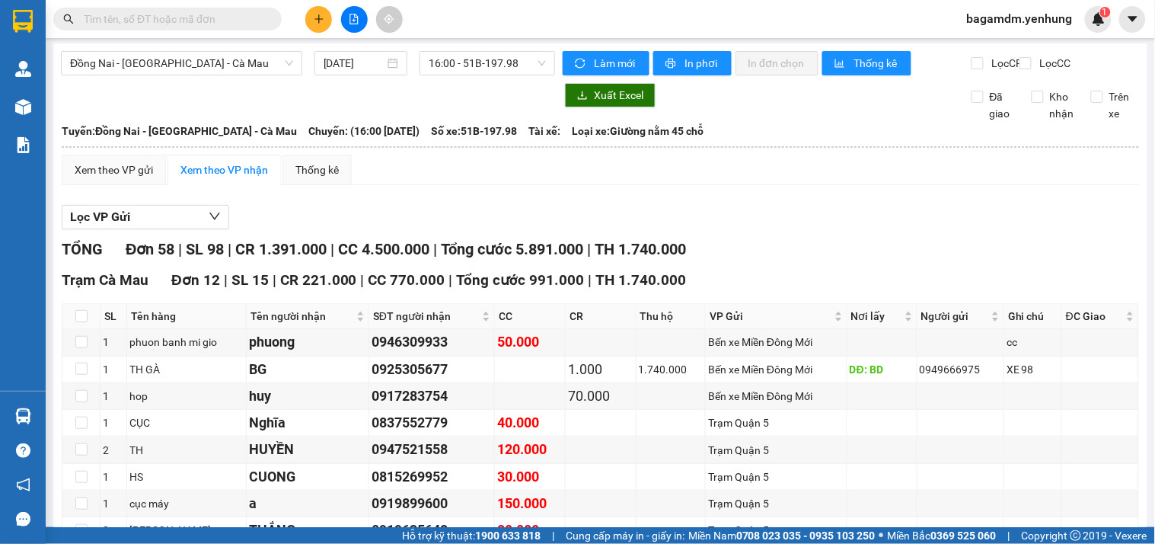
scroll to position [0, 0]
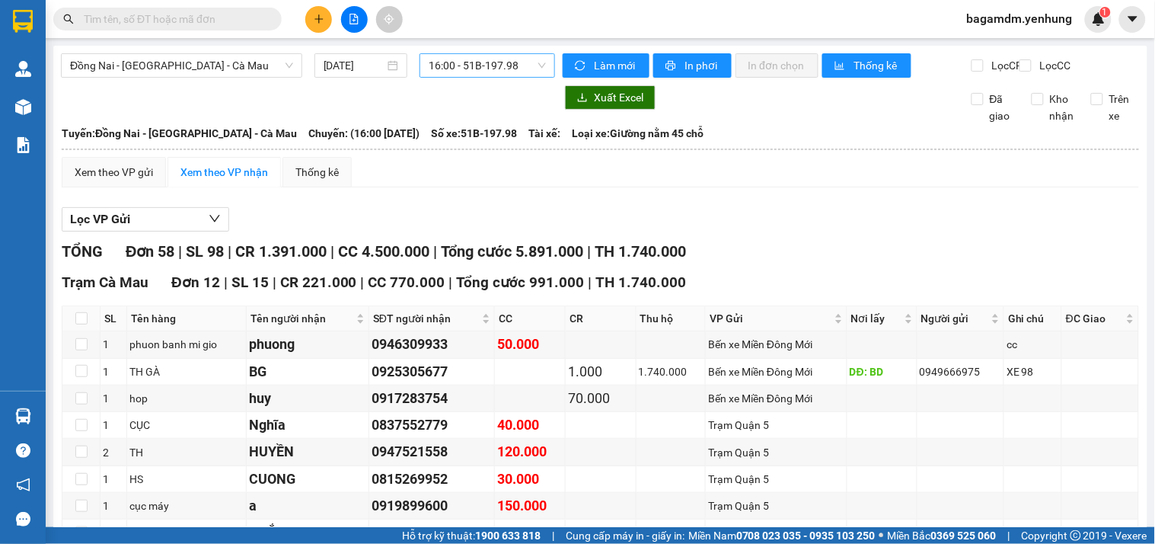
click at [468, 63] on span "16:00 - 51B-197.98" at bounding box center [487, 65] width 117 height 23
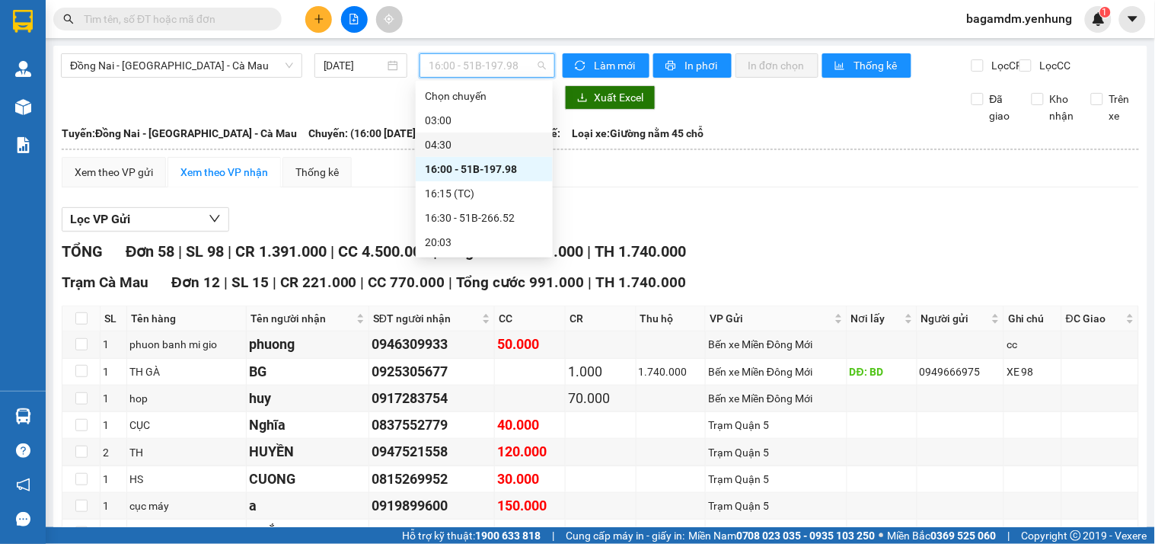
click at [445, 124] on div "03:00" at bounding box center [484, 120] width 119 height 17
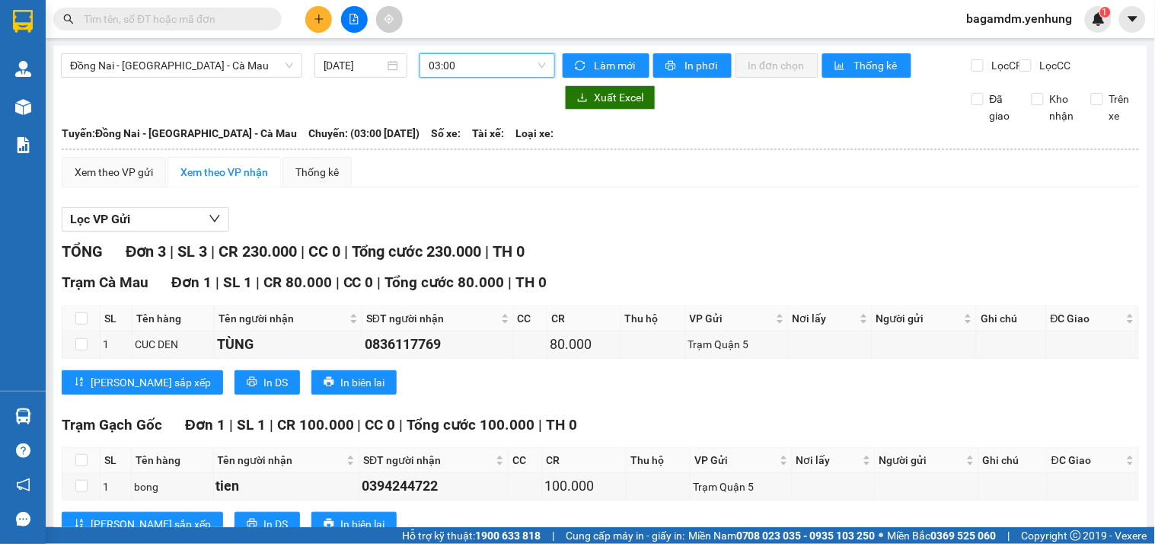
click at [465, 69] on span "03:00" at bounding box center [487, 65] width 117 height 23
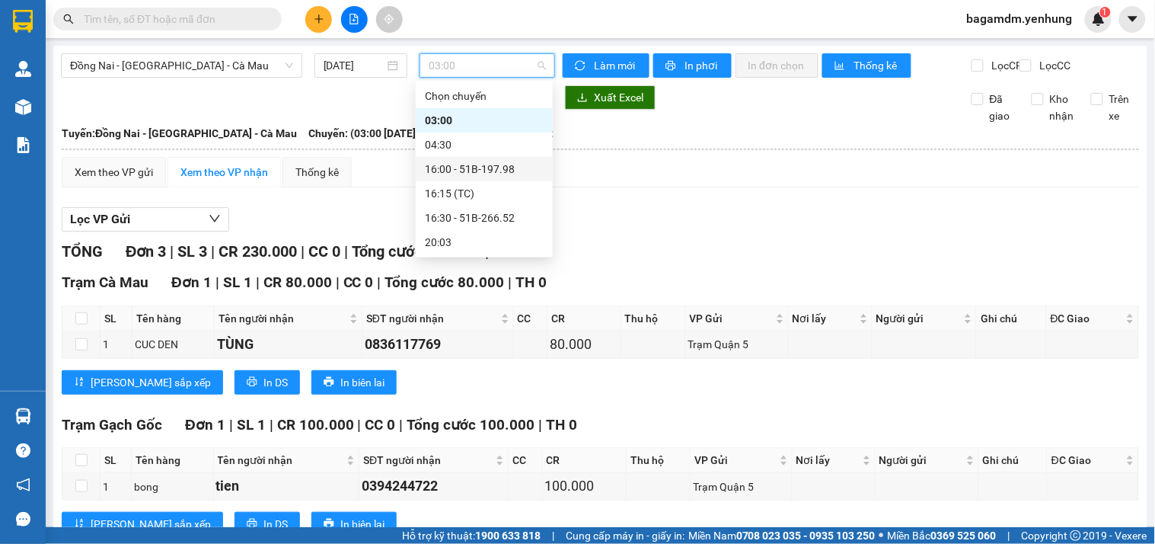
click at [455, 164] on div "16:00 - 51B-197.98" at bounding box center [484, 169] width 119 height 17
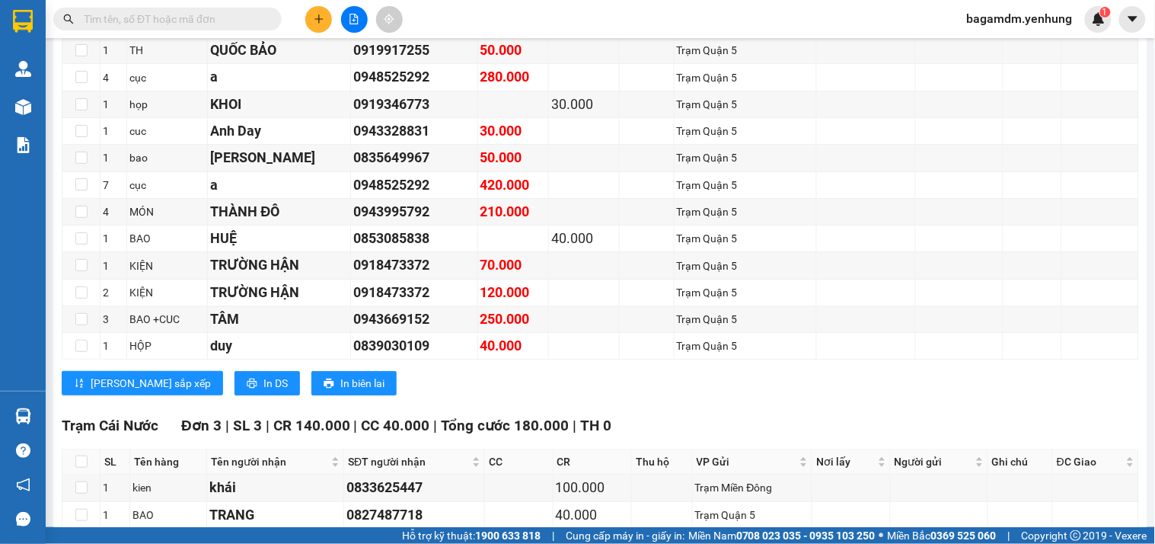
scroll to position [1692, 0]
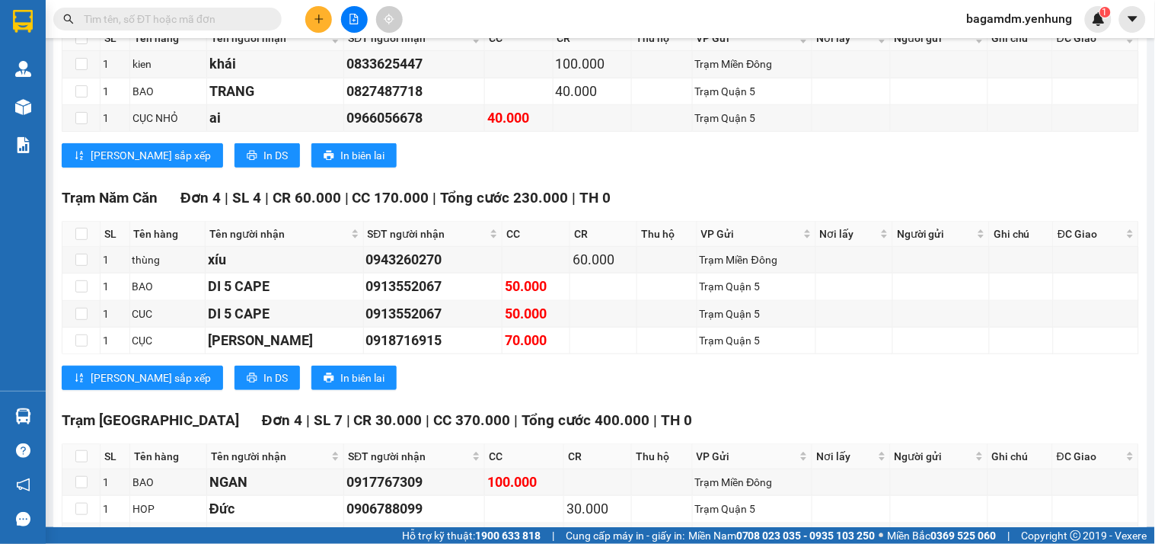
click at [512, 204] on span "Tổng cước 230.000" at bounding box center [505, 198] width 128 height 18
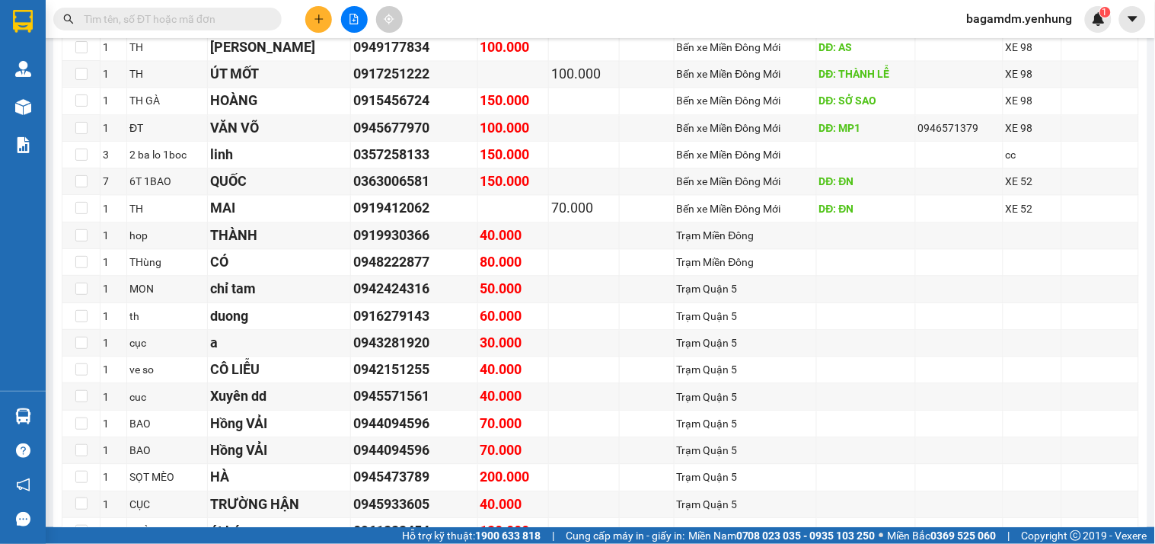
scroll to position [507, 0]
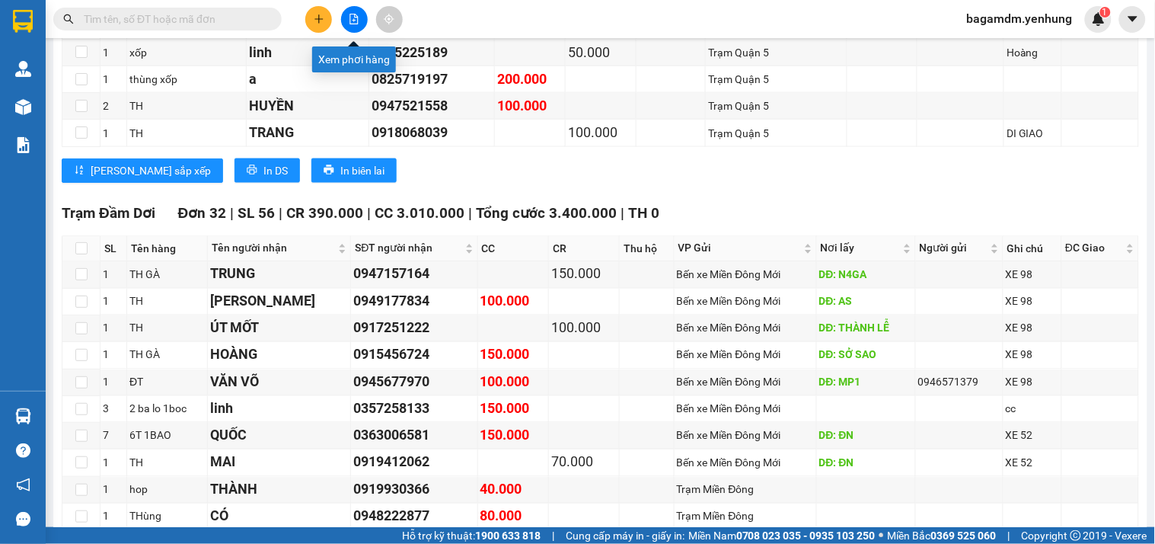
click at [330, 21] on button at bounding box center [318, 19] width 27 height 27
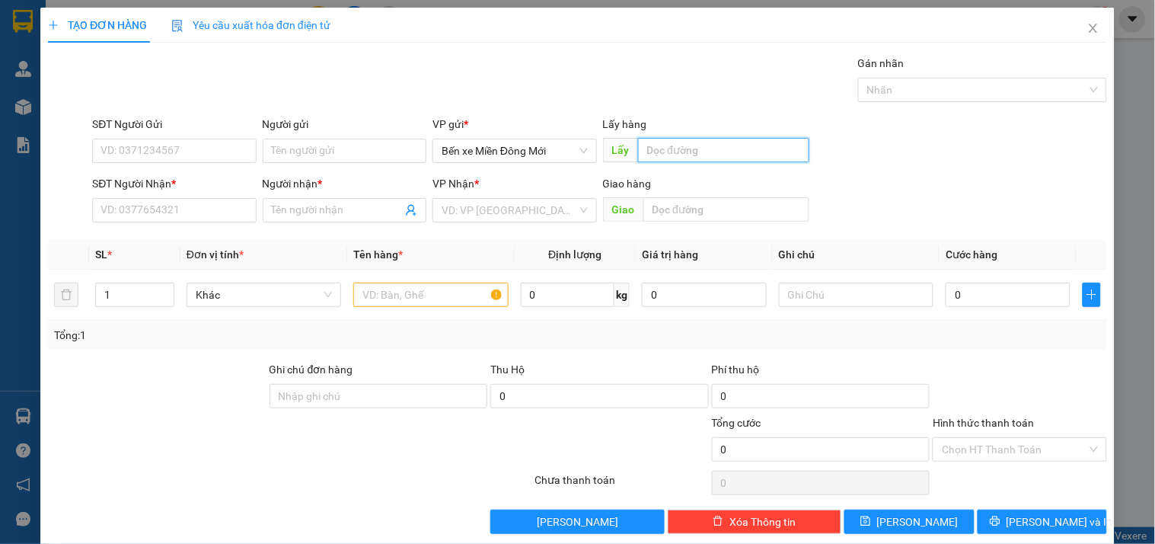
click at [659, 145] on input "text" at bounding box center [723, 150] width 171 height 24
type input "BÃI 620"
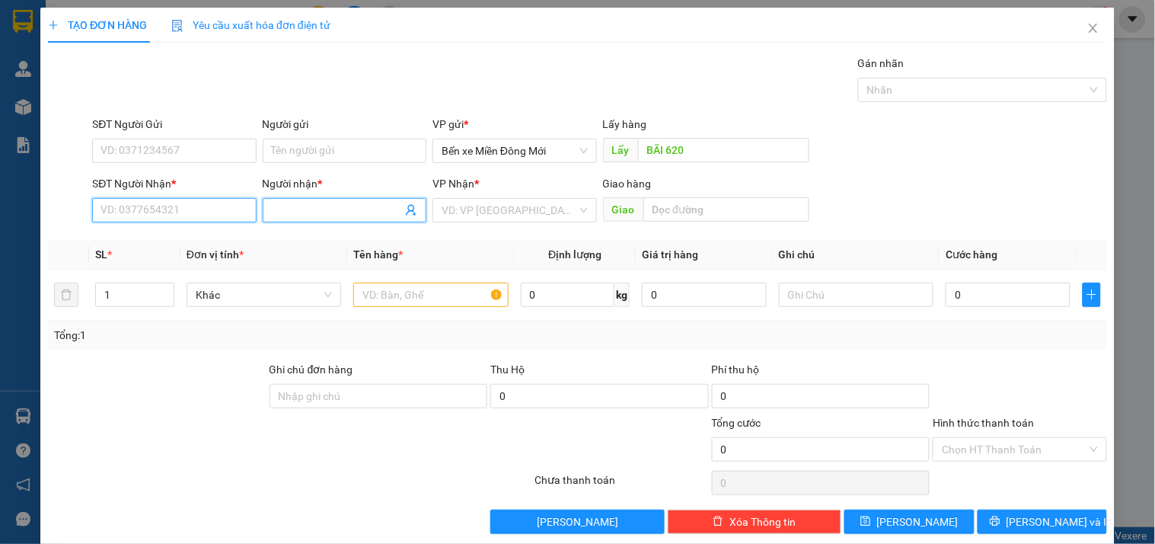
click at [151, 212] on input "SĐT Người Nhận *" at bounding box center [174, 210] width 164 height 24
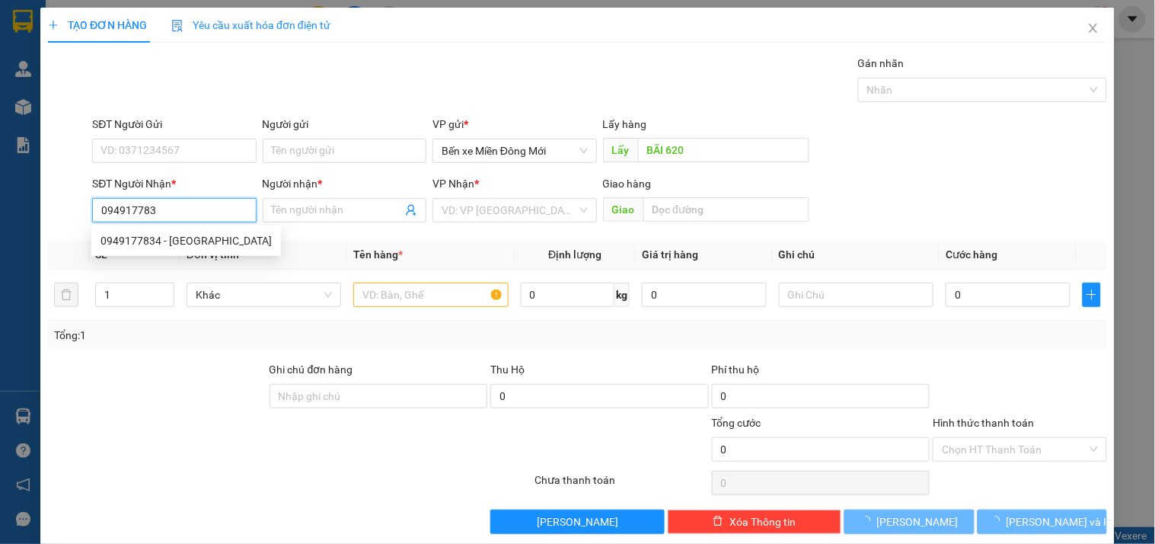
type input "0949177834"
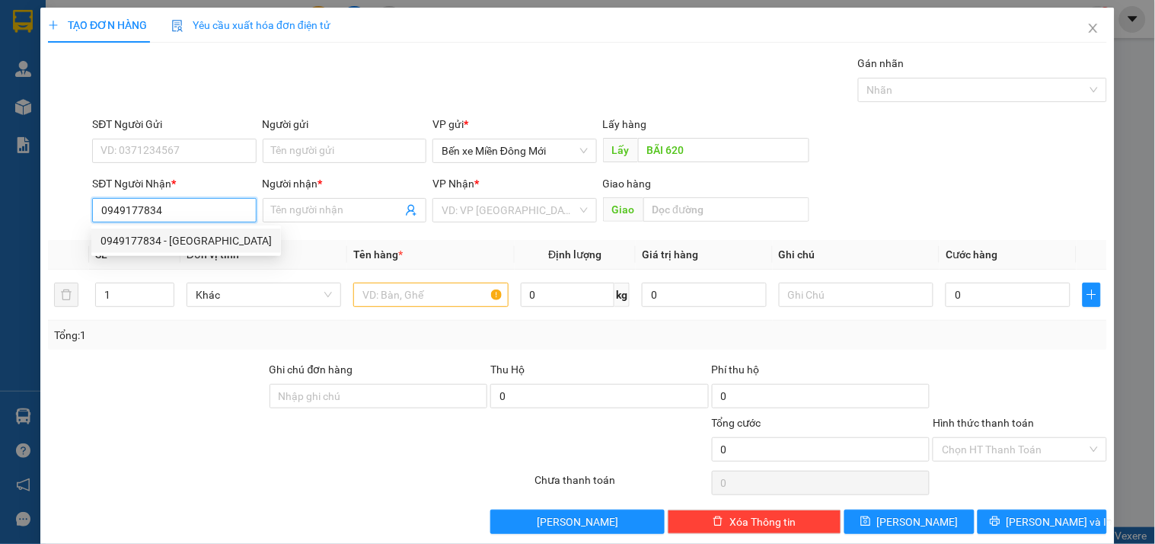
click at [174, 233] on div "0949177834 - [GEOGRAPHIC_DATA]" at bounding box center [186, 240] width 171 height 17
type input "[PERSON_NAME]"
type input "100.000"
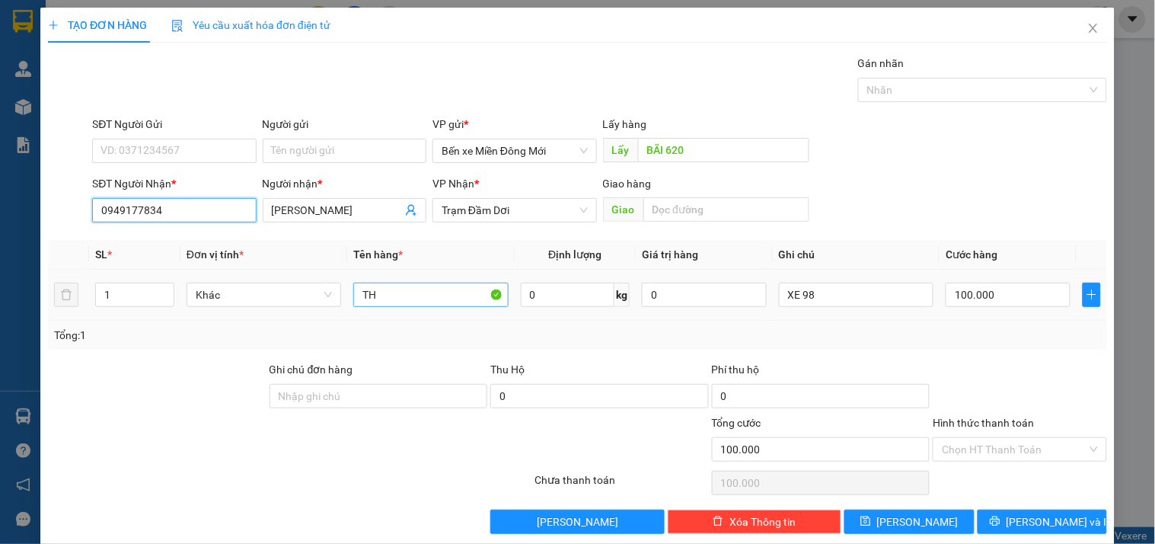
type input "0949177834"
click at [404, 298] on input "TH" at bounding box center [430, 295] width 155 height 24
click at [407, 283] on input "TH" at bounding box center [430, 295] width 155 height 24
type input "MÁY BƠM"
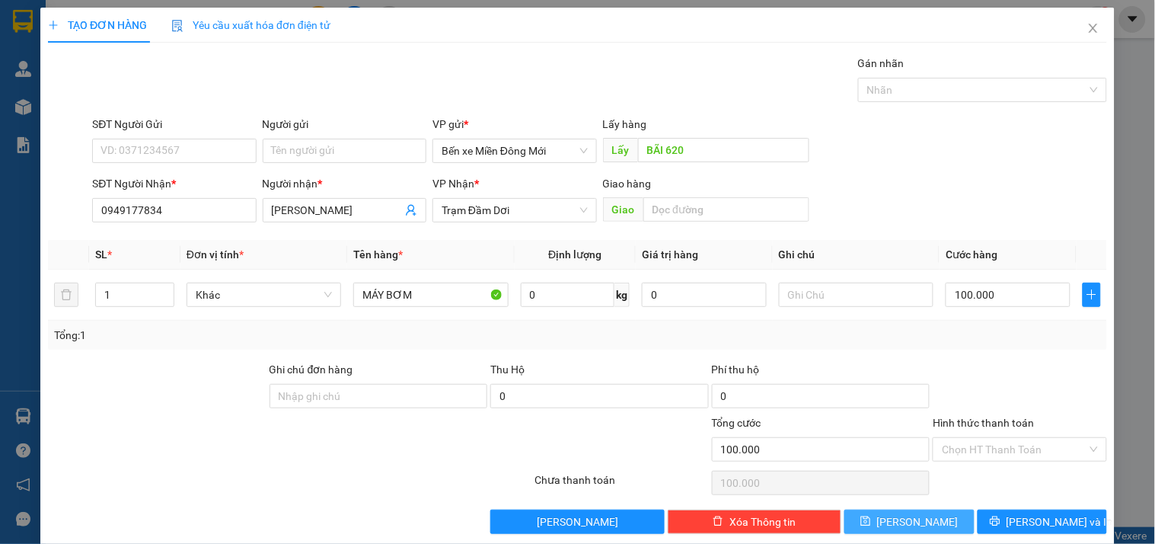
click at [868, 519] on button "[PERSON_NAME]" at bounding box center [909, 521] width 129 height 24
type input "0"
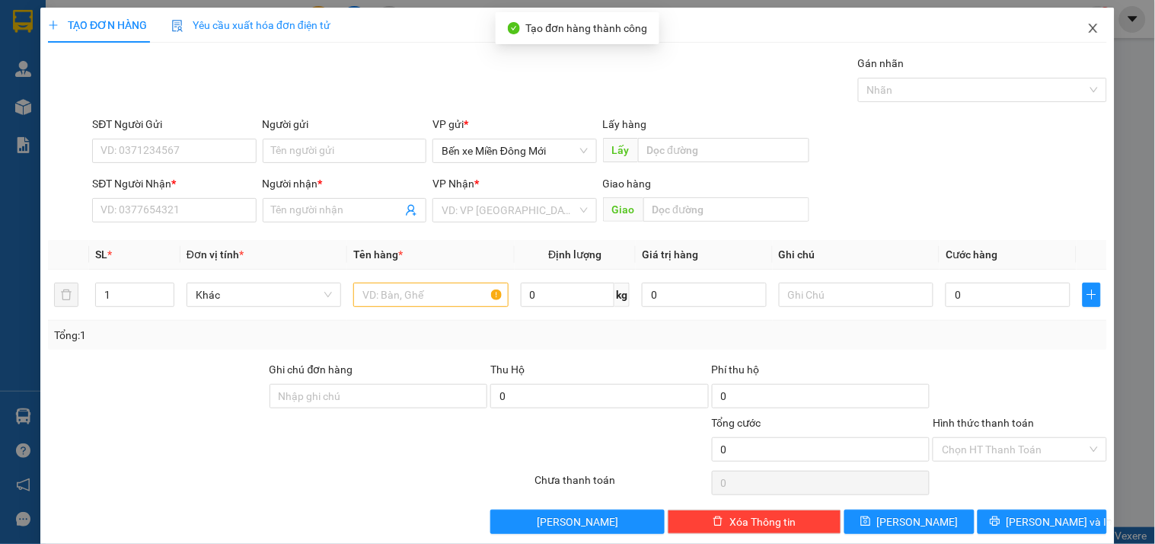
click at [1087, 30] on icon "close" at bounding box center [1093, 28] width 12 height 12
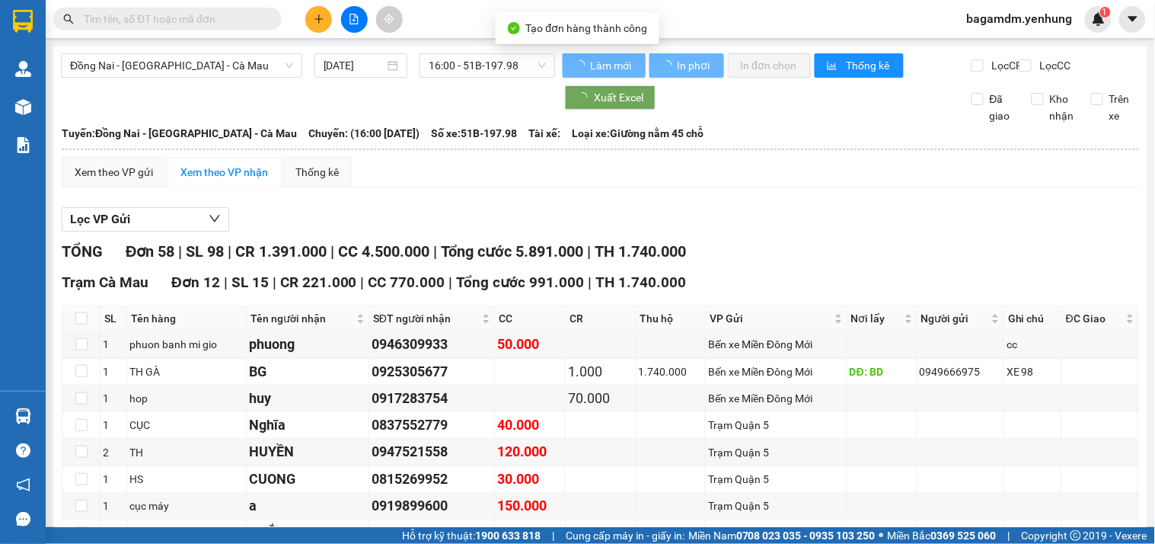
click at [42, 111] on div "Kho hàng mới" at bounding box center [23, 107] width 46 height 38
click at [61, 107] on span "Kho hàng" at bounding box center [75, 106] width 53 height 14
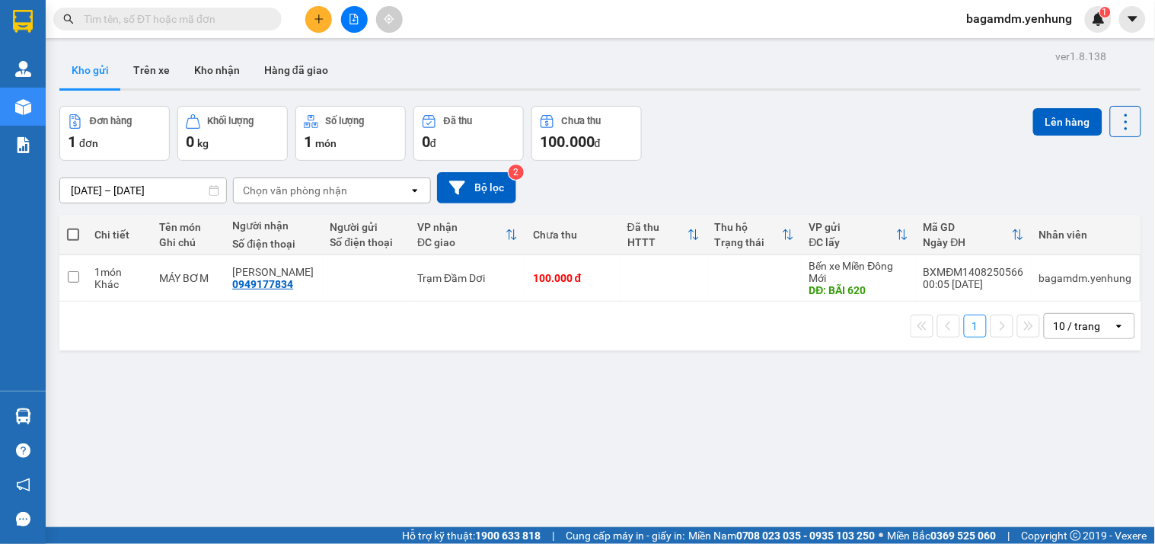
click at [72, 233] on span at bounding box center [73, 234] width 12 height 12
click at [73, 227] on input "checkbox" at bounding box center [73, 227] width 0 height 0
checkbox input "true"
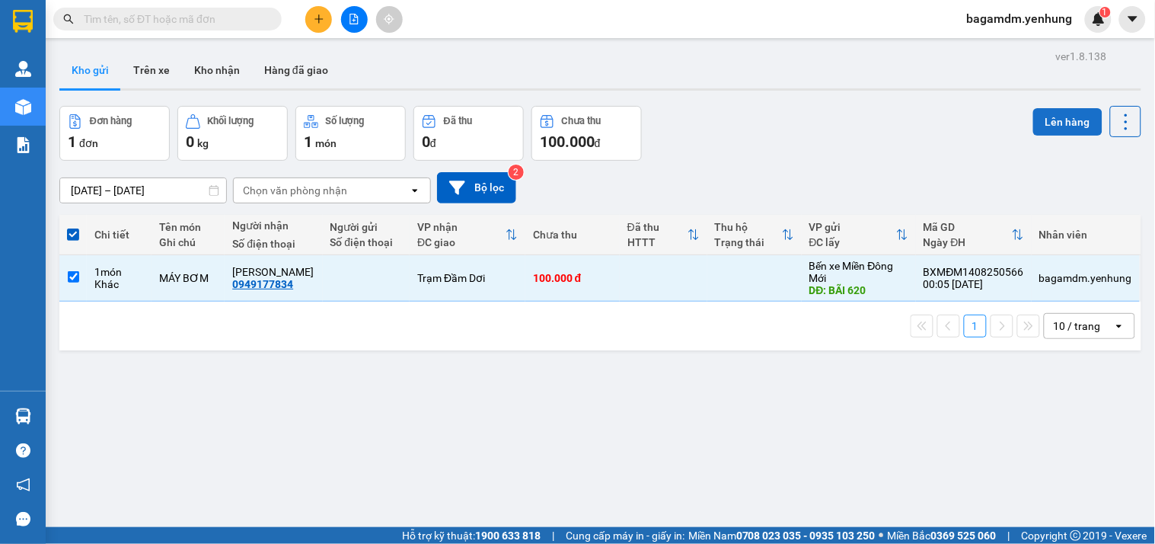
click at [1063, 118] on button "Lên hàng" at bounding box center [1067, 121] width 69 height 27
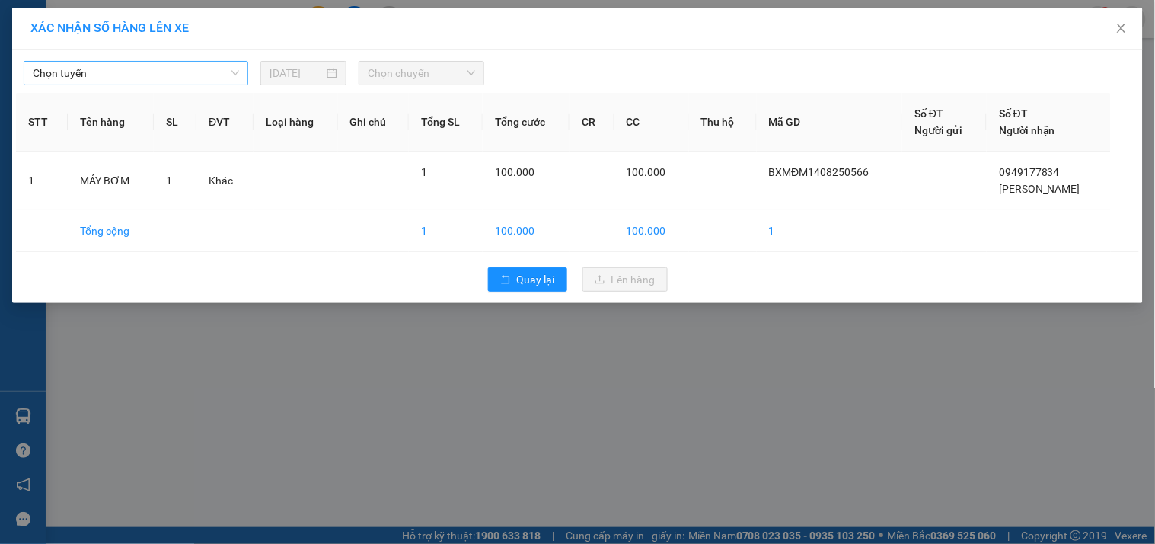
click at [184, 69] on span "Chọn tuyến" at bounding box center [136, 73] width 206 height 23
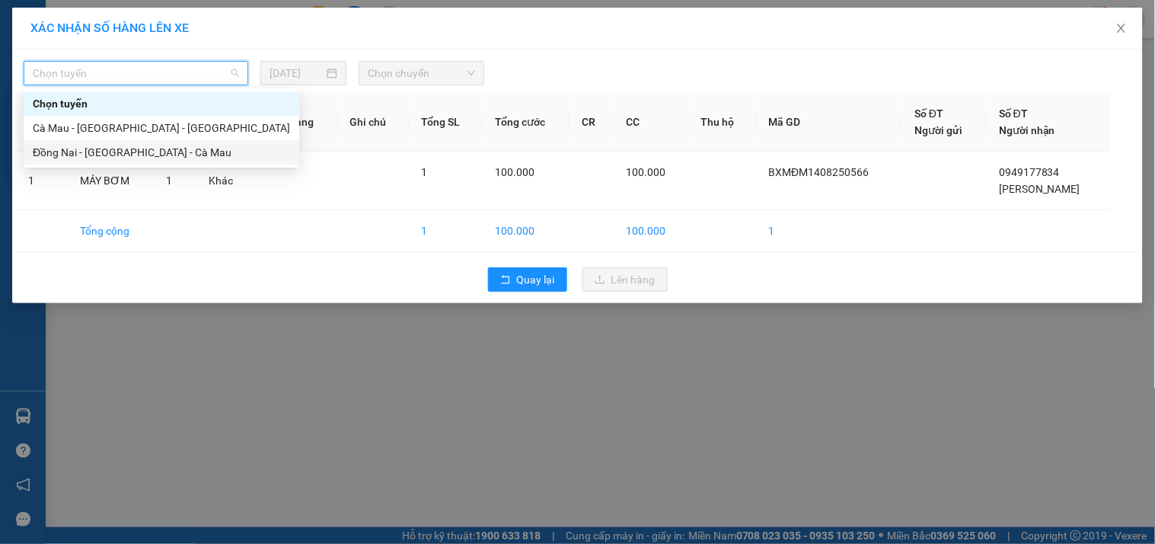
click at [108, 154] on div "Đồng Nai - [GEOGRAPHIC_DATA] - Cà Mau" at bounding box center [161, 152] width 257 height 17
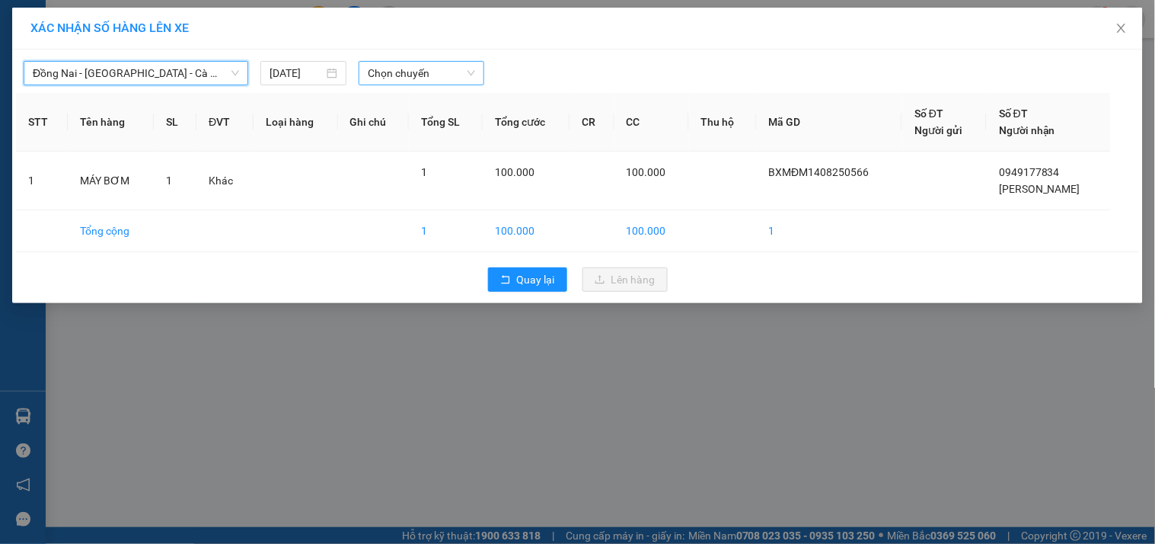
click at [375, 80] on span "Chọn chuyến" at bounding box center [421, 73] width 107 height 23
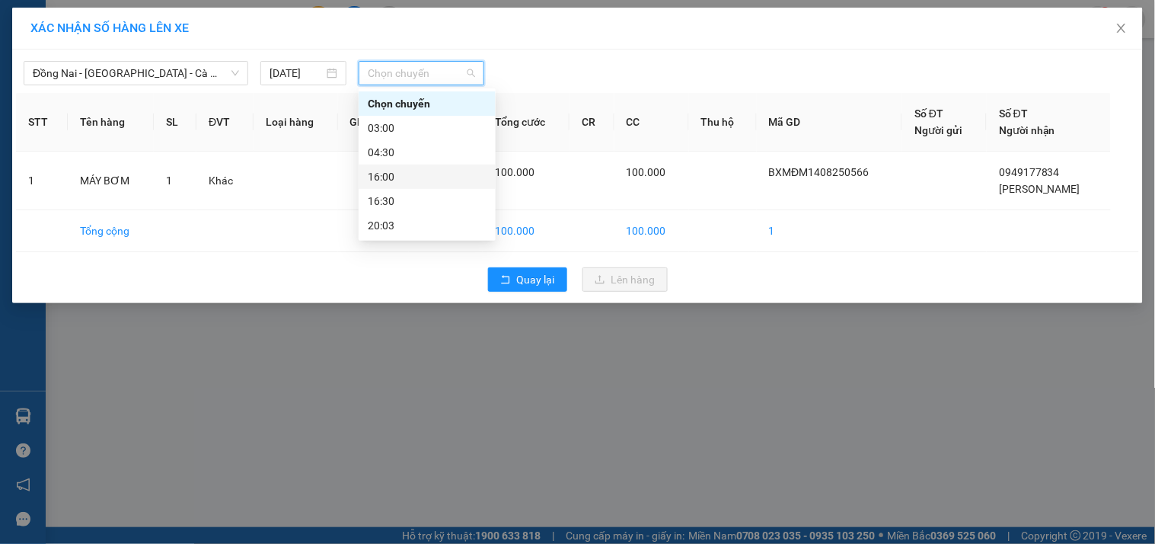
click at [393, 177] on div "16:00" at bounding box center [427, 176] width 119 height 17
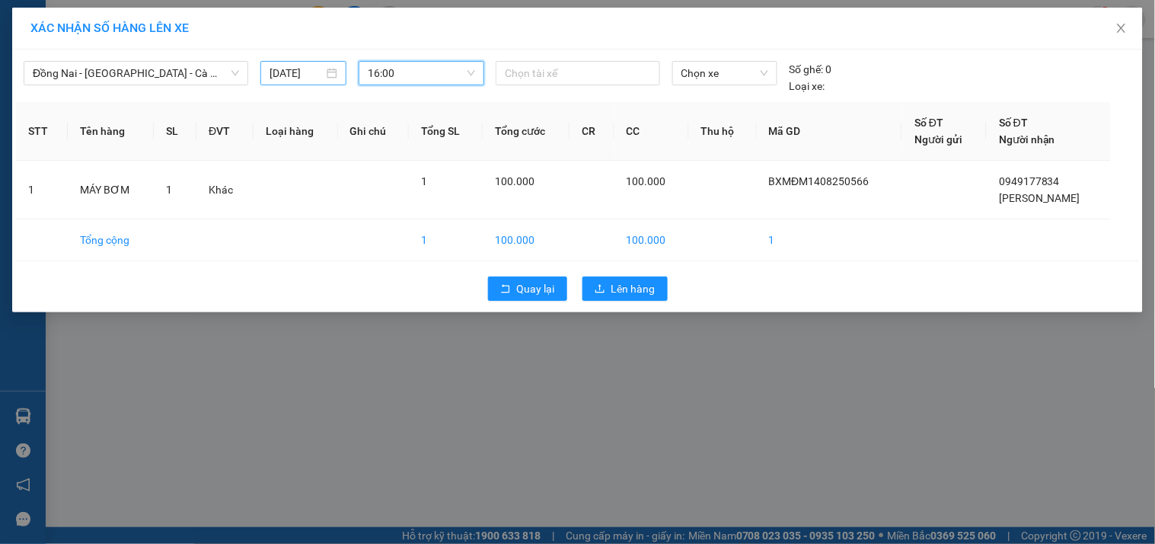
click at [293, 77] on input "[DATE]" at bounding box center [297, 73] width 54 height 17
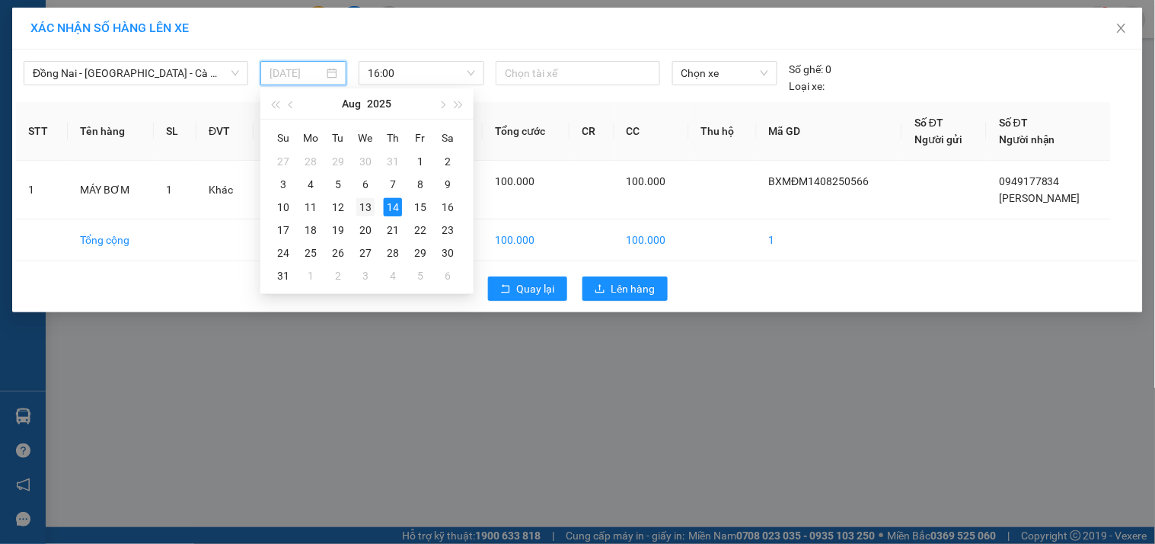
click at [372, 203] on div "13" at bounding box center [365, 207] width 18 height 18
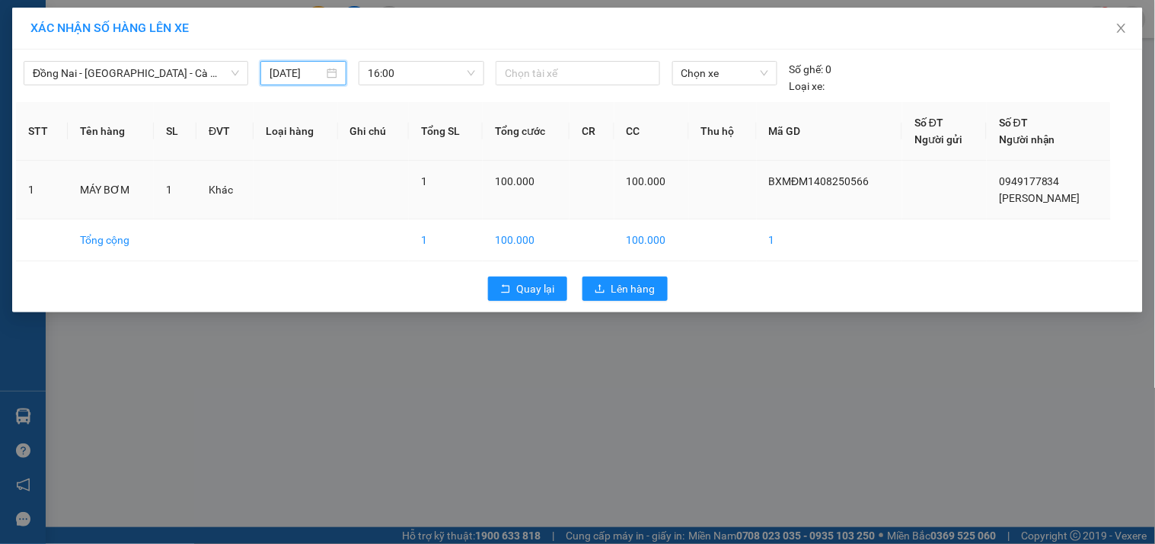
type input "[DATE]"
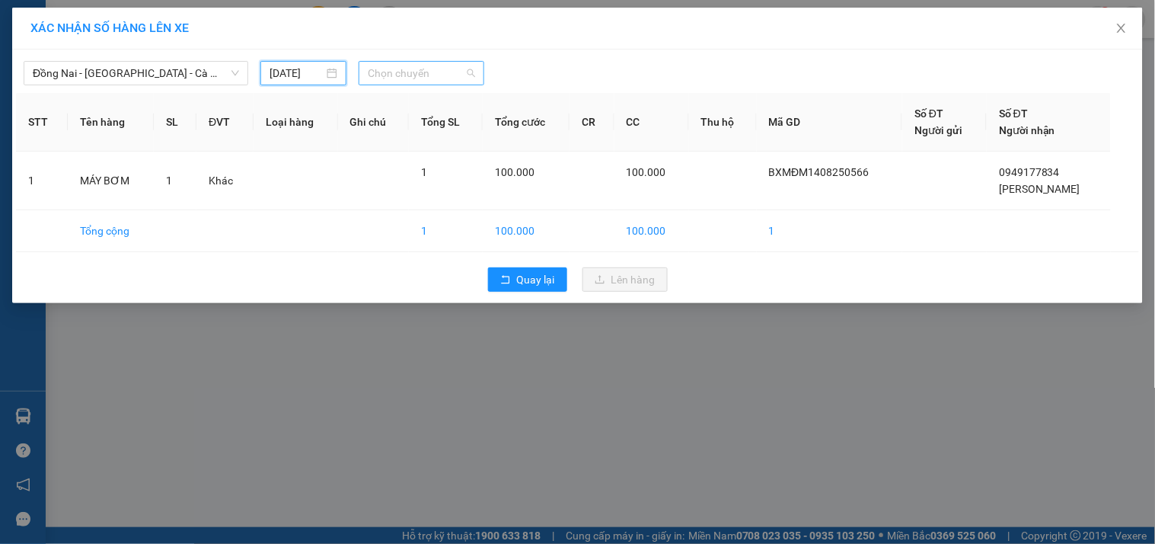
click at [401, 75] on span "Chọn chuyến" at bounding box center [421, 73] width 107 height 23
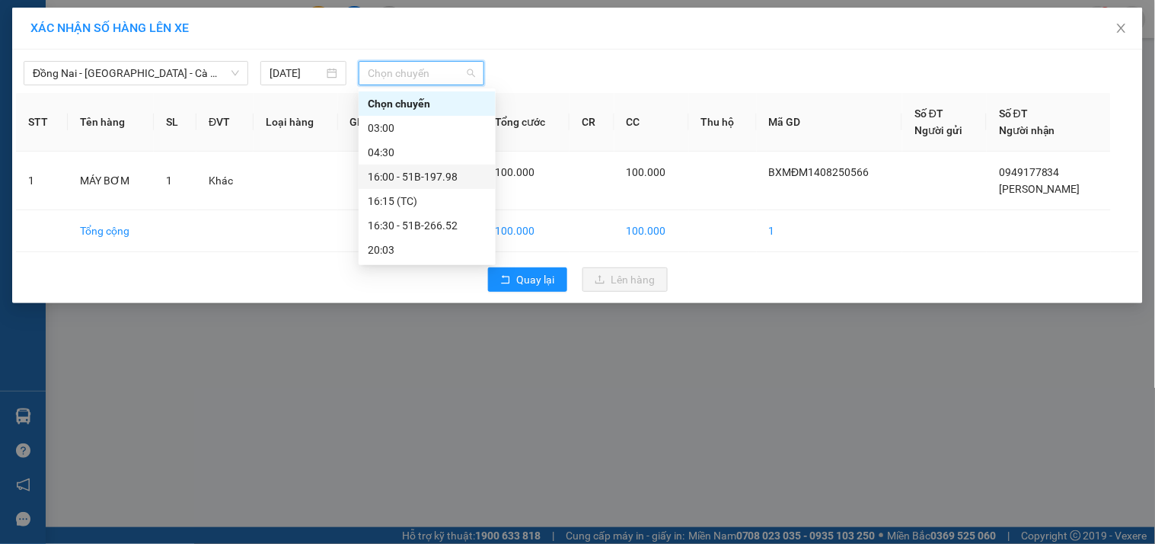
click at [393, 177] on div "16:00 - 51B-197.98" at bounding box center [427, 176] width 119 height 17
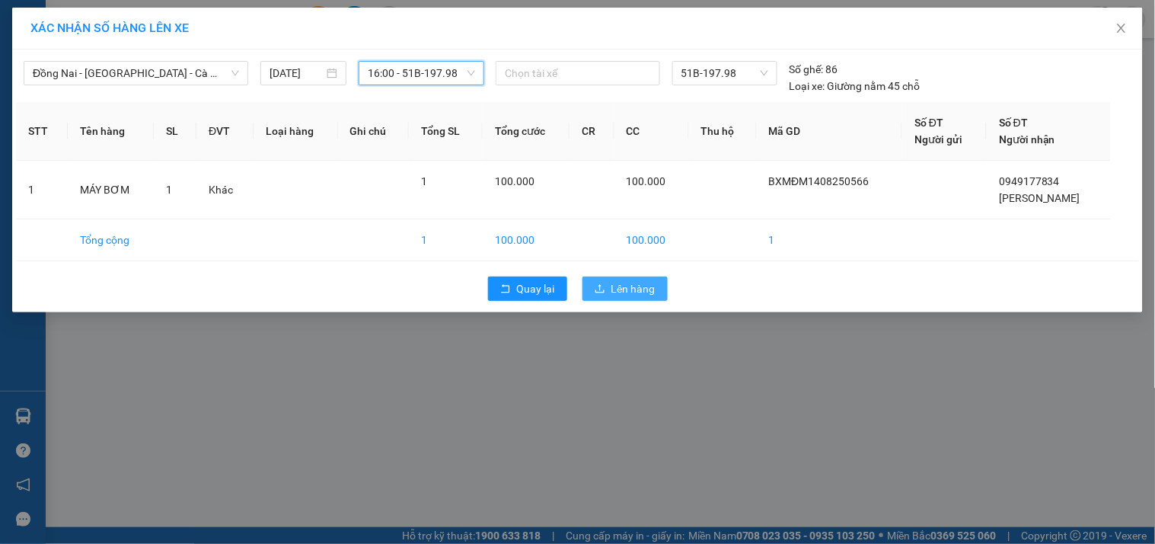
click at [628, 289] on span "Lên hàng" at bounding box center [633, 288] width 44 height 17
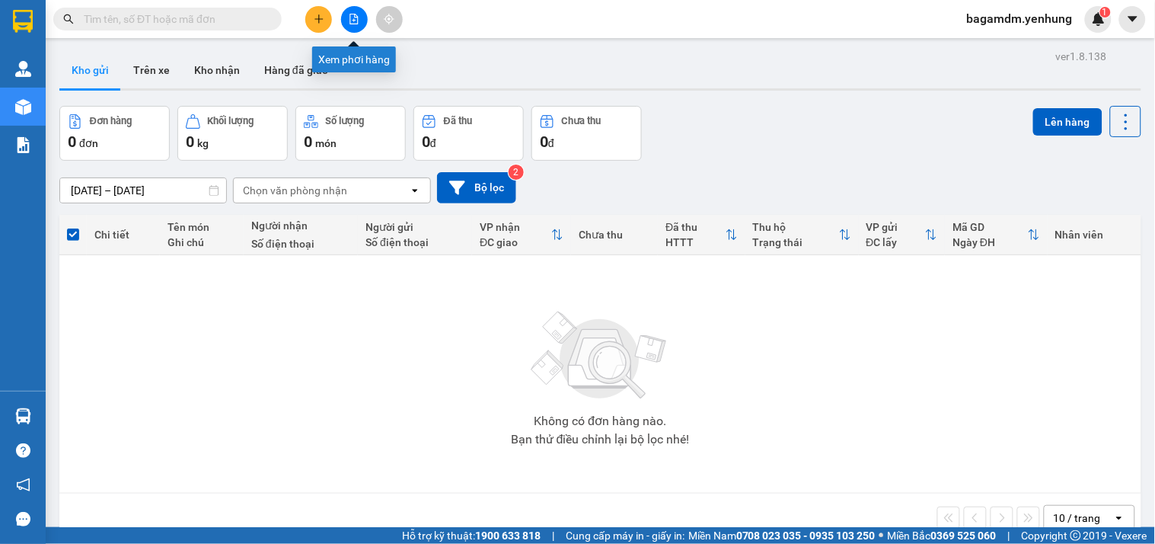
click at [346, 17] on button at bounding box center [354, 19] width 27 height 27
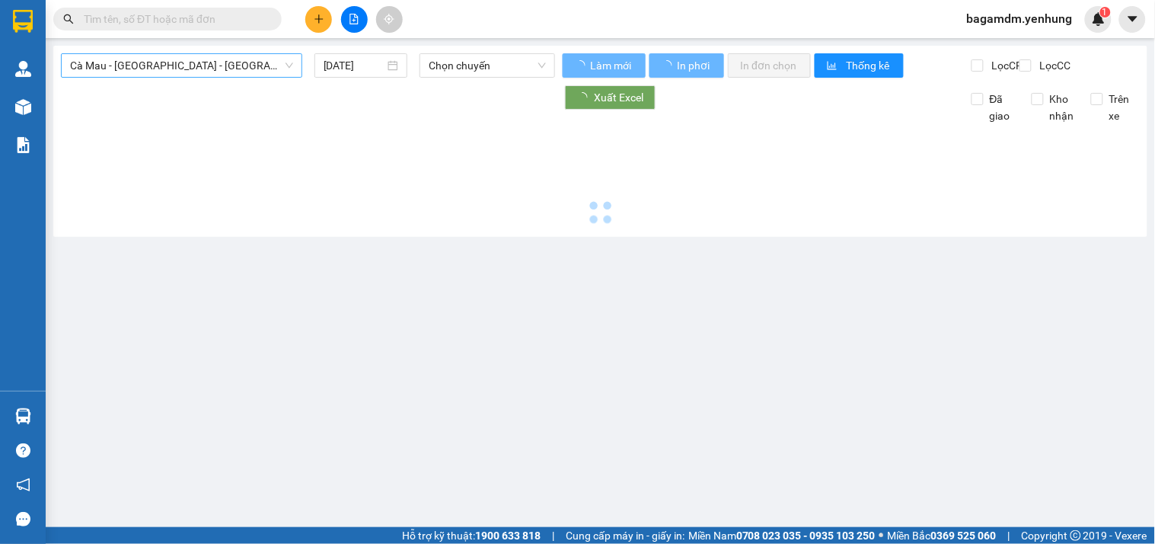
type input "14/08/2025"
click at [120, 67] on span "Cà Mau - [GEOGRAPHIC_DATA] - [GEOGRAPHIC_DATA]" at bounding box center [181, 65] width 223 height 23
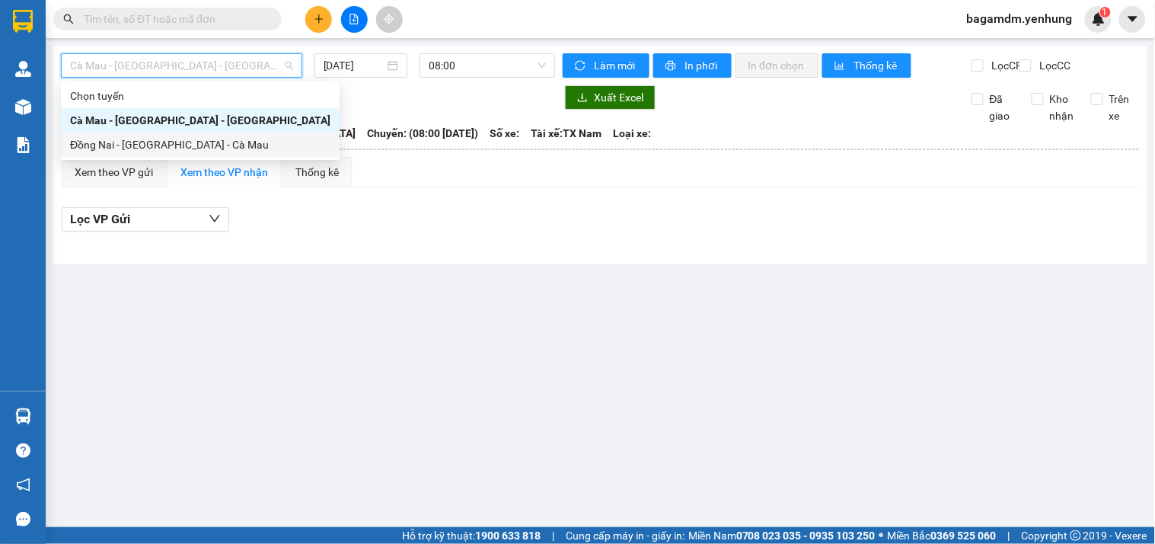
click at [104, 139] on div "Đồng Nai - [GEOGRAPHIC_DATA] - Cà Mau" at bounding box center [200, 144] width 260 height 17
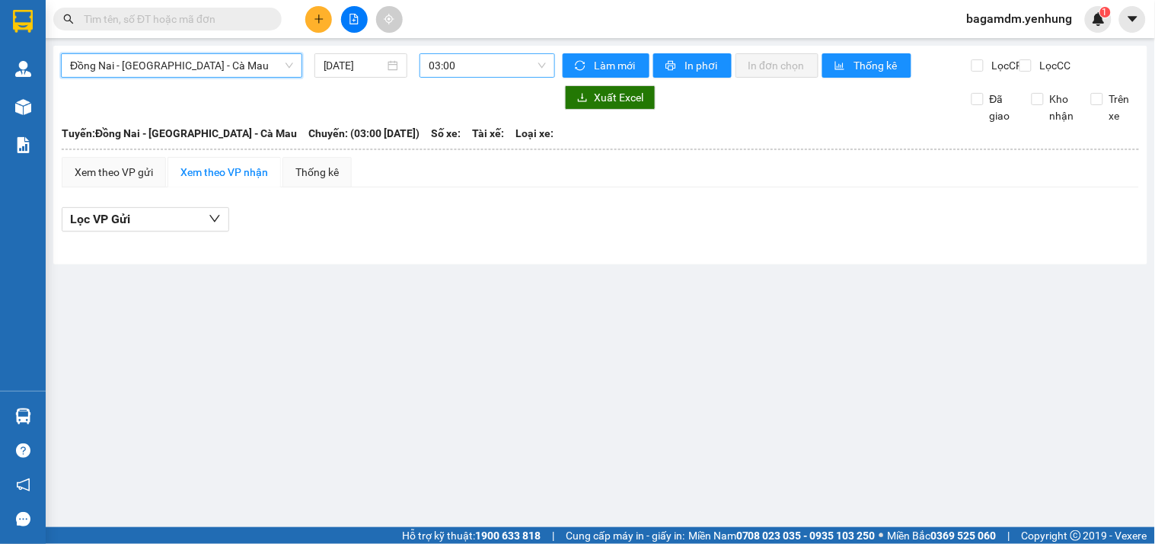
click at [429, 62] on span "03:00" at bounding box center [487, 65] width 117 height 23
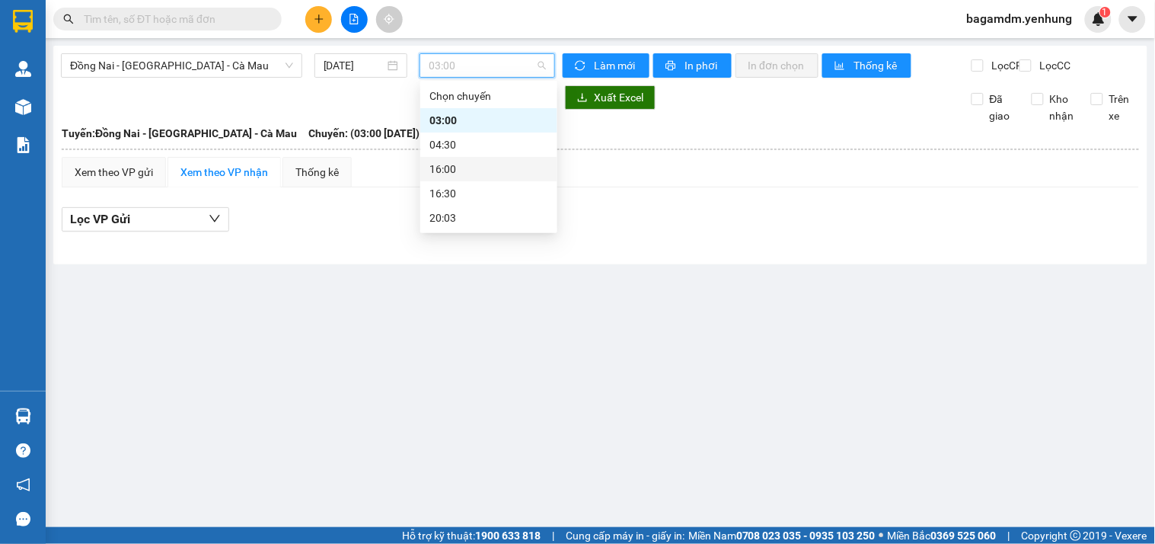
click at [445, 158] on div "16:00" at bounding box center [488, 169] width 137 height 24
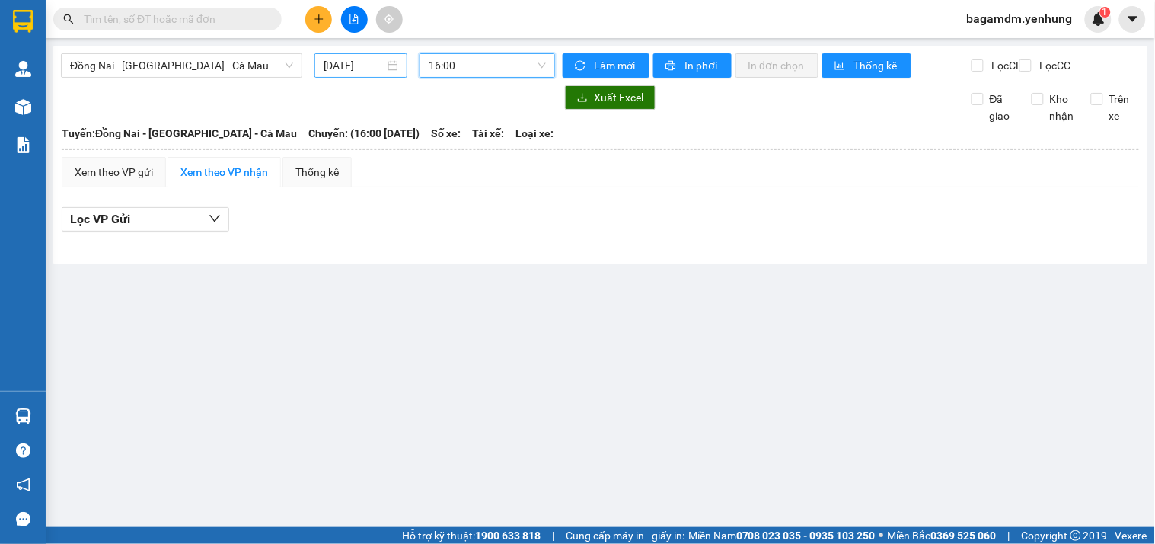
click at [364, 71] on input "14/08/2025" at bounding box center [355, 65] width 62 height 17
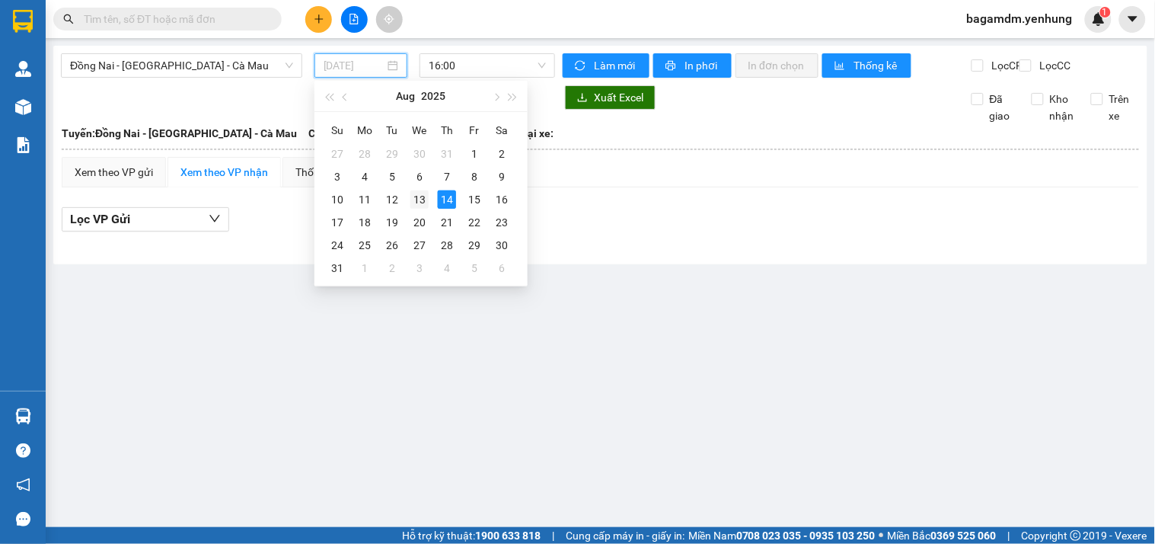
click at [419, 199] on div "13" at bounding box center [419, 199] width 18 height 18
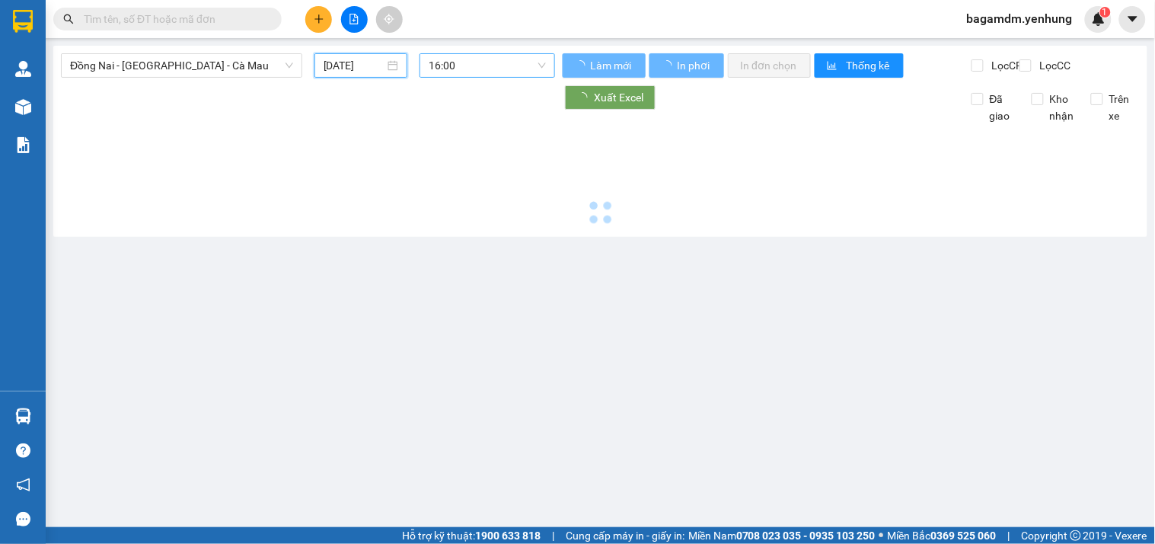
type input "[DATE]"
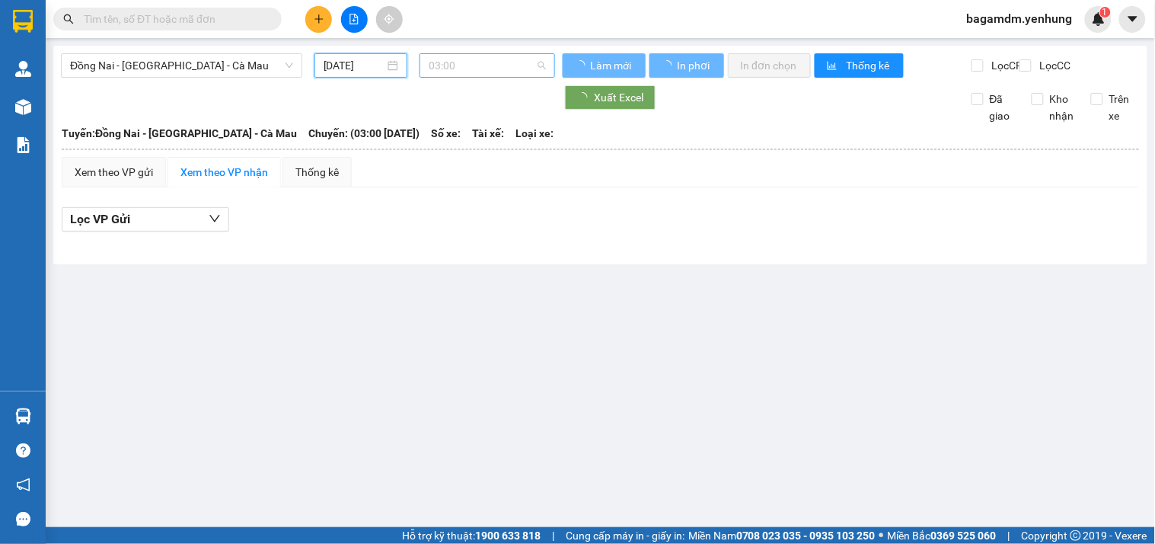
click at [446, 62] on span "03:00" at bounding box center [487, 65] width 117 height 23
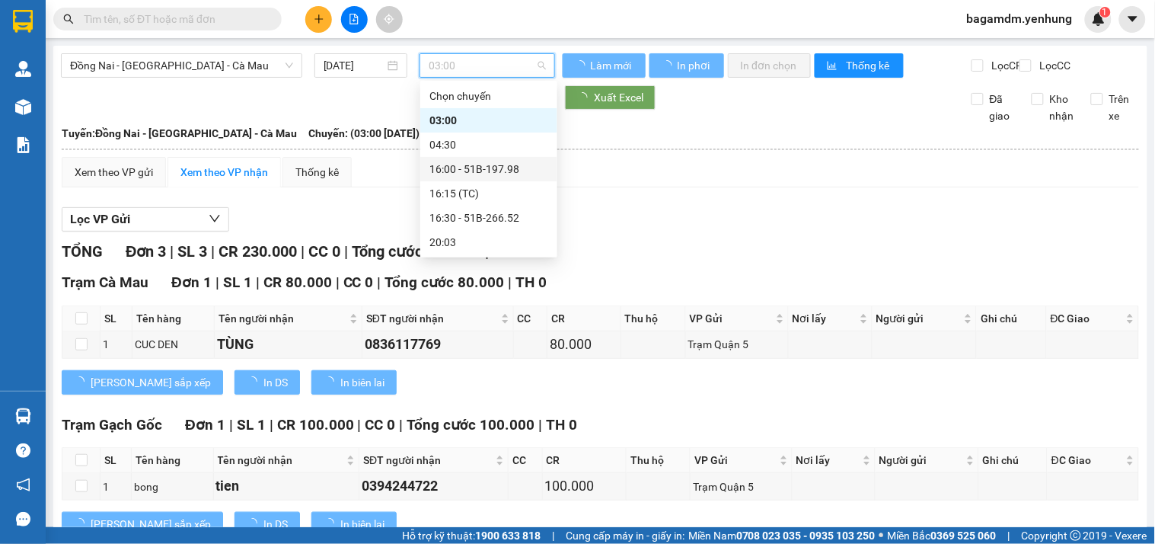
click at [445, 169] on div "16:00 - 51B-197.98" at bounding box center [488, 169] width 119 height 17
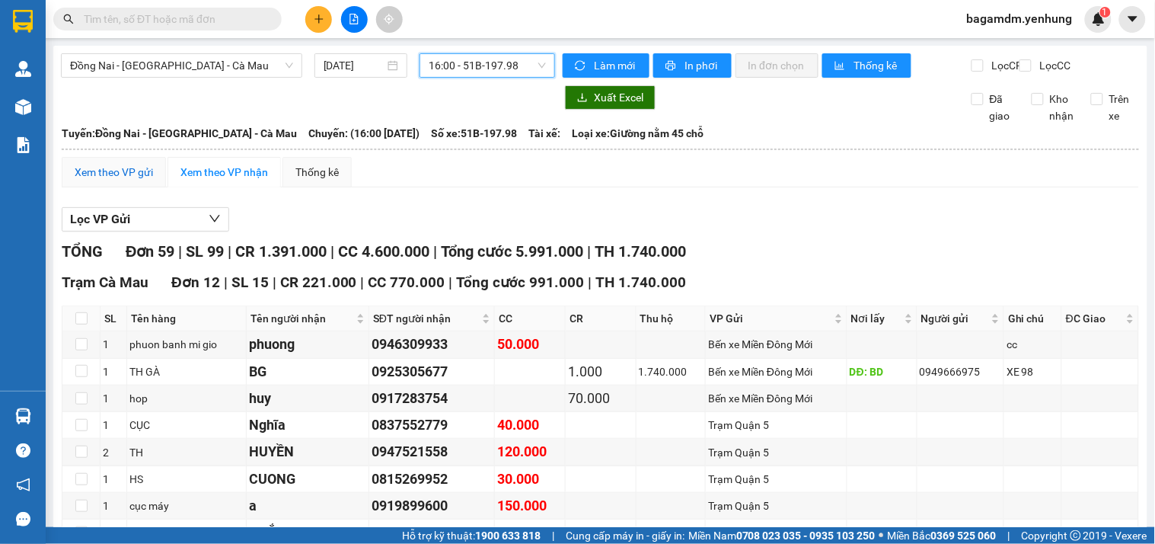
click at [114, 178] on div "Xem theo VP gửi" at bounding box center [114, 172] width 78 height 17
